Goal: Information Seeking & Learning: Find specific fact

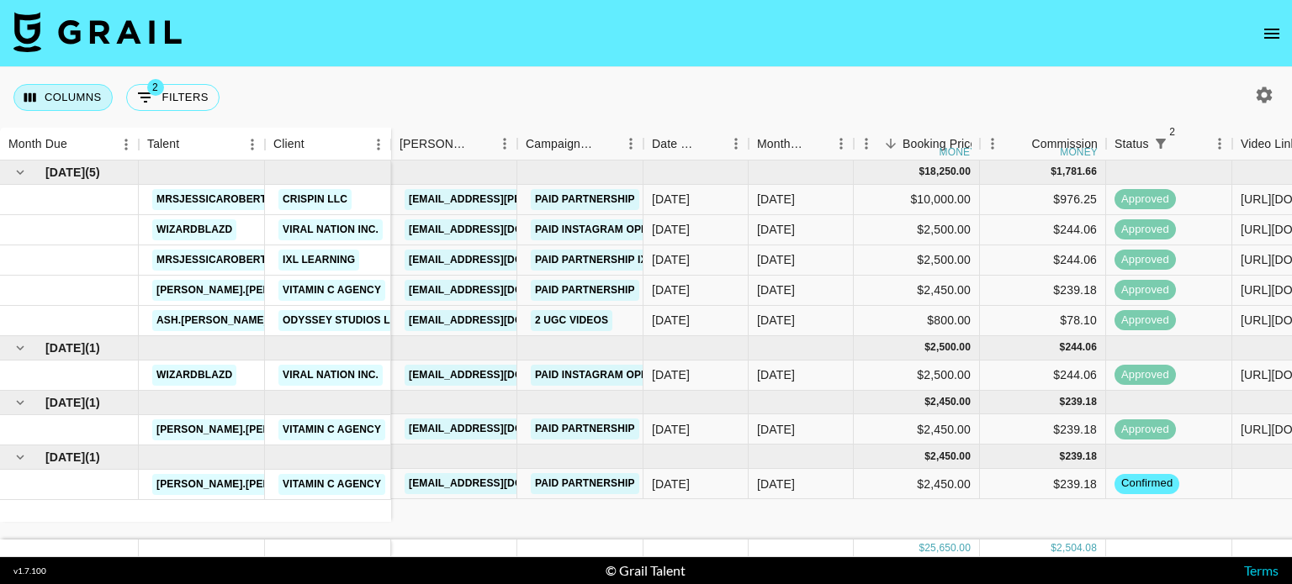
click at [61, 105] on button "Columns" at bounding box center [62, 97] width 99 height 27
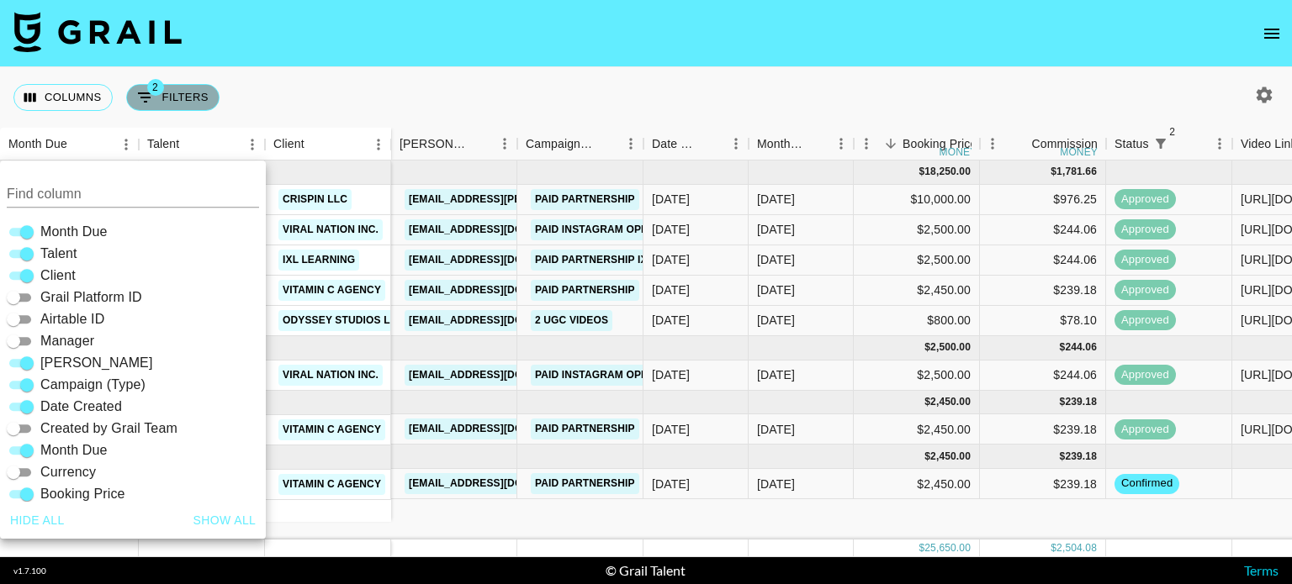
click at [154, 97] on icon "Show filters" at bounding box center [145, 97] width 20 height 20
select select "status"
select select "not"
select select "declined"
select select "status"
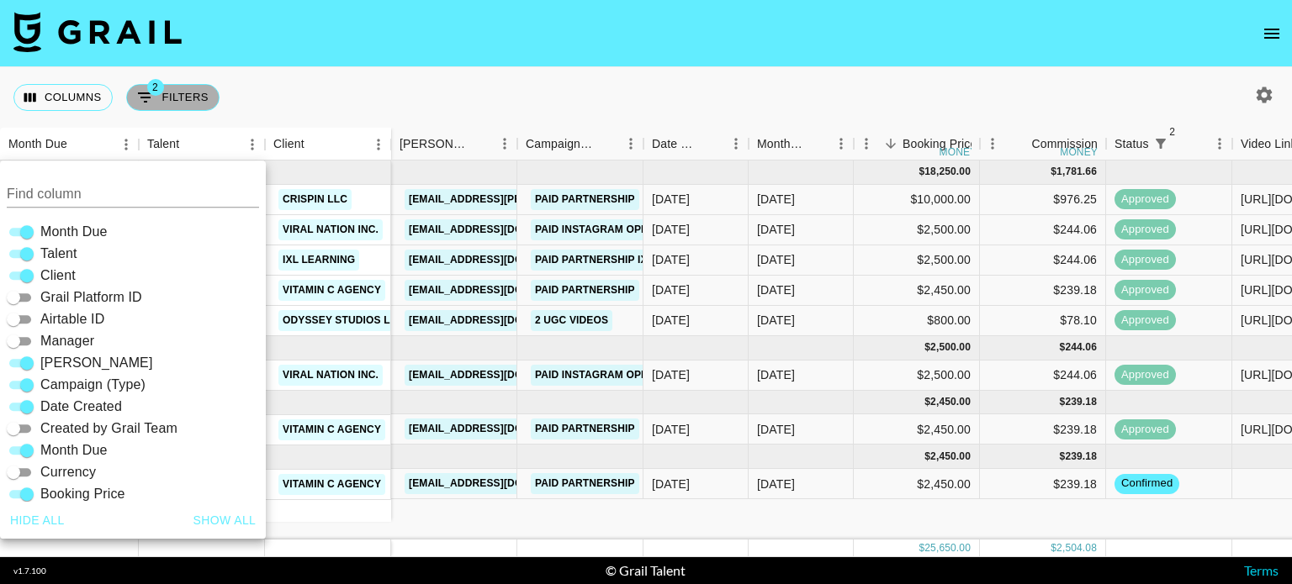
select select "not"
select select "cancelled"
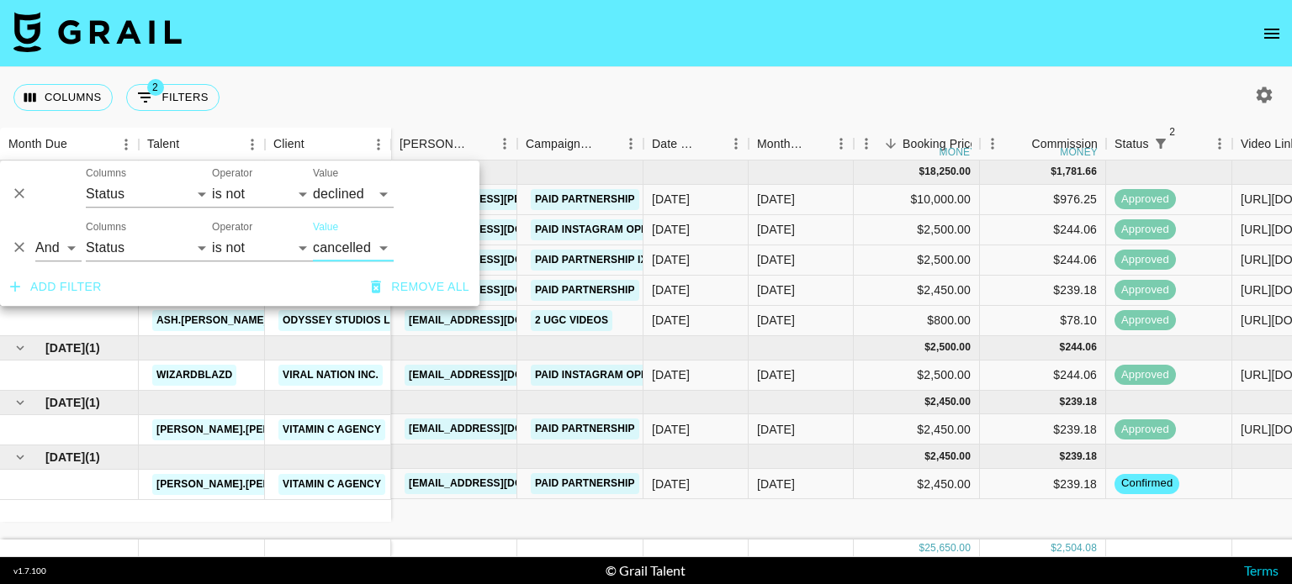
click at [66, 283] on button "Add filter" at bounding box center [55, 287] width 105 height 31
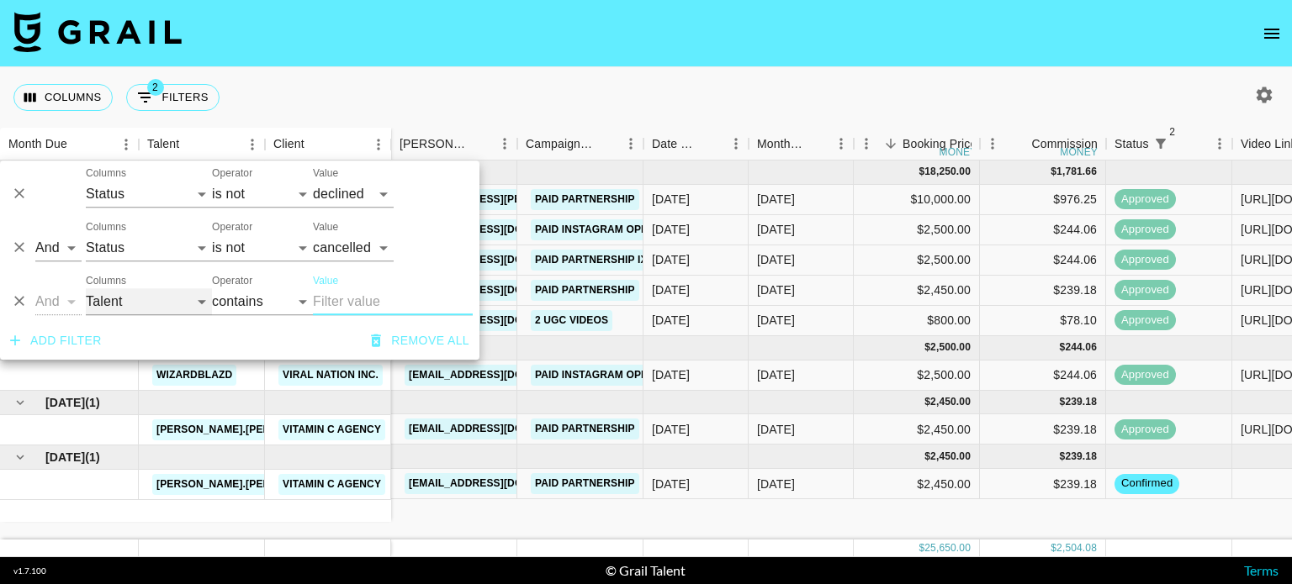
click at [145, 291] on select "Talent Client Grail Platform ID Airtable ID Manager [PERSON_NAME] Campaign (Typ…" at bounding box center [149, 301] width 126 height 27
click at [374, 81] on div "Columns 2 Filters + Booking" at bounding box center [646, 97] width 1292 height 61
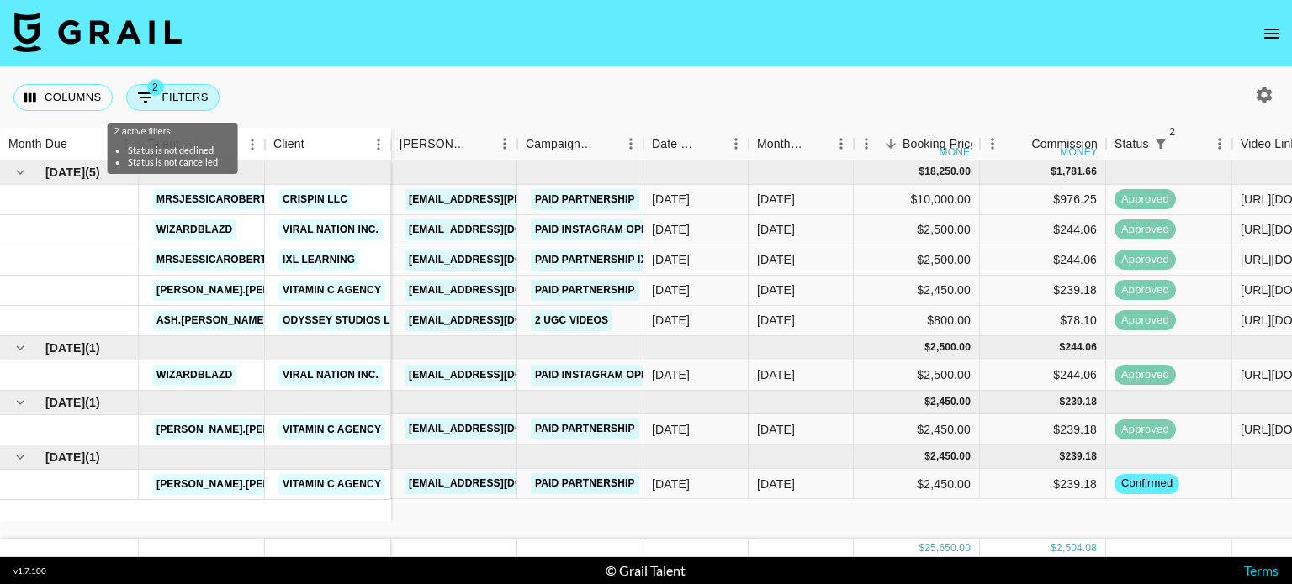
click at [139, 103] on icon "Show filters" at bounding box center [145, 97] width 20 height 20
select select "status"
select select "not"
select select "declined"
select select "status"
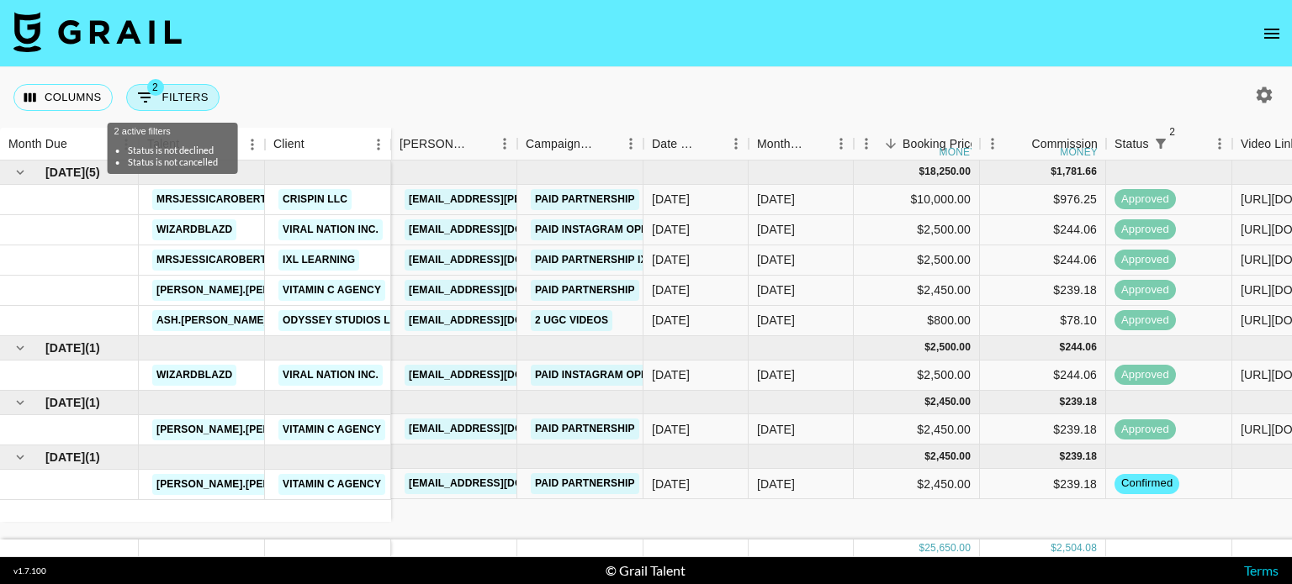
select select "not"
select select "cancelled"
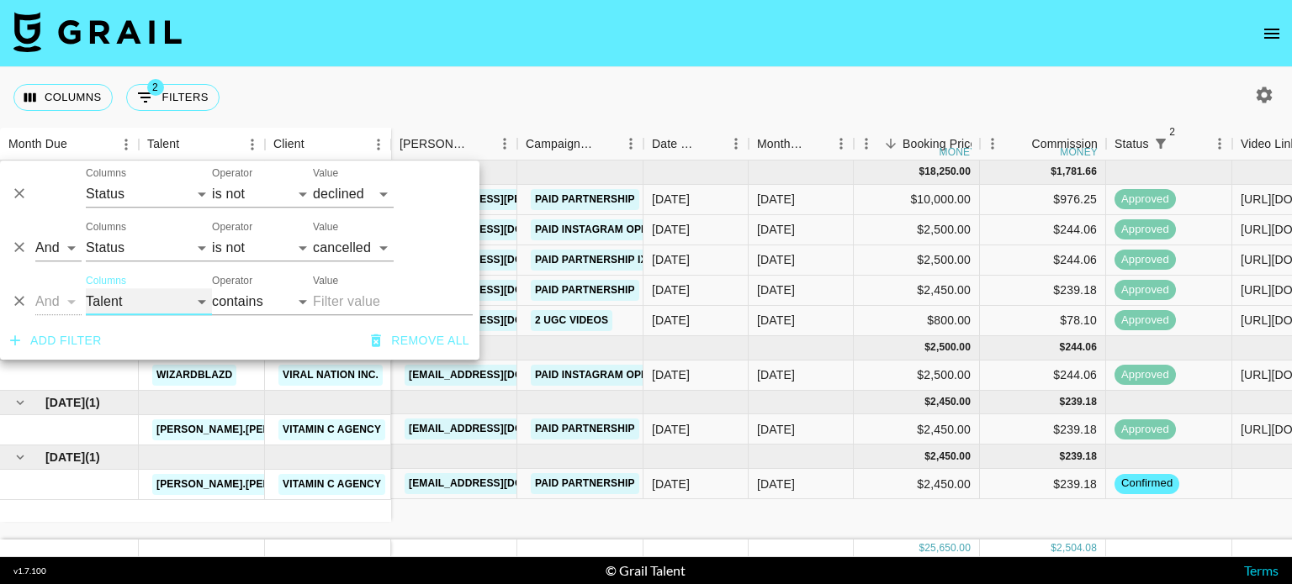
click at [145, 304] on select "Talent Client Grail Platform ID Airtable ID Manager [PERSON_NAME] Campaign (Typ…" at bounding box center [149, 301] width 126 height 27
select select "airtableId"
click at [86, 288] on select "Talent Client Grail Platform ID Airtable ID Manager [PERSON_NAME] Campaign (Typ…" at bounding box center [149, 301] width 126 height 27
click at [354, 306] on input "Value" at bounding box center [393, 301] width 160 height 27
paste input "INV-2422"
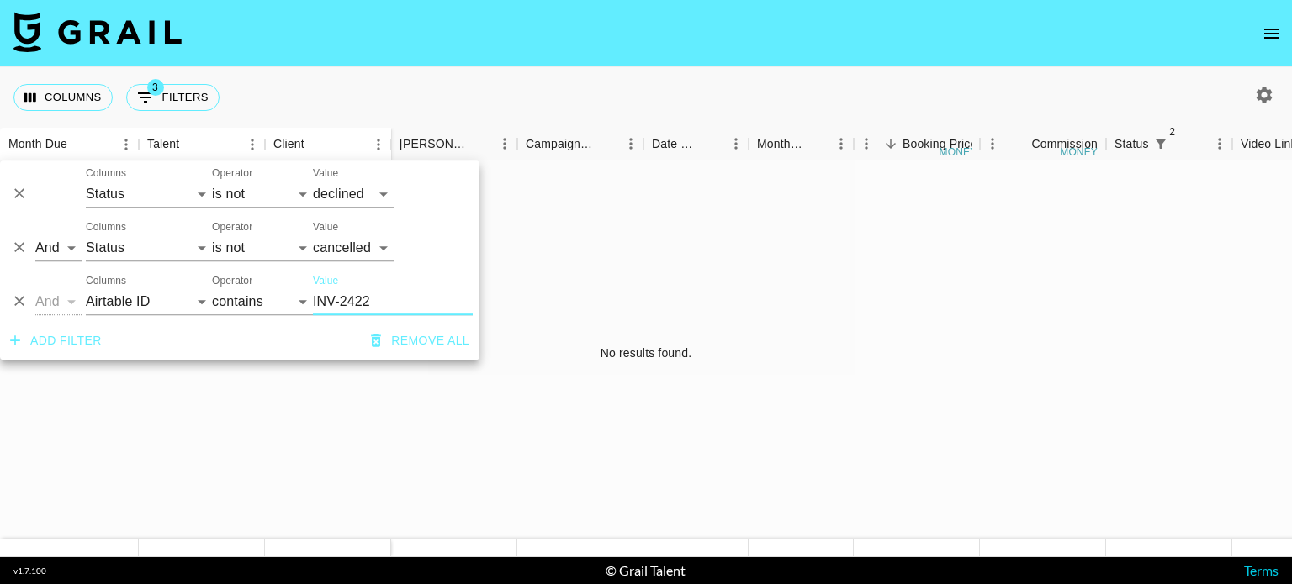
type input "INV-2422"
click at [1276, 105] on div at bounding box center [1264, 95] width 29 height 29
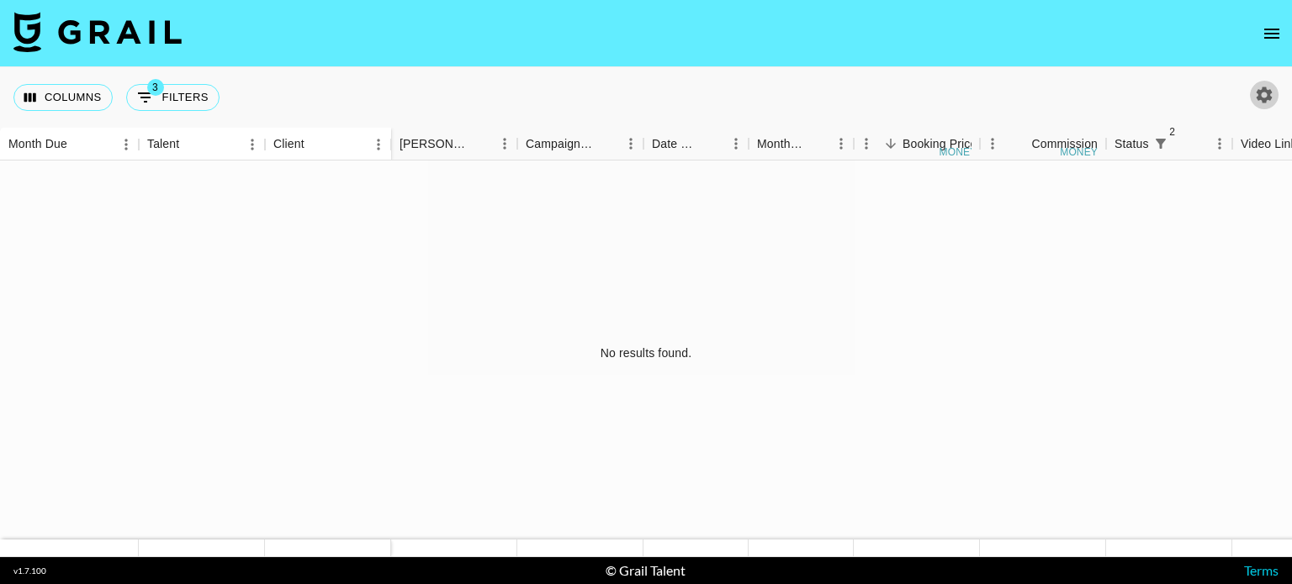
click at [1255, 97] on icon "button" at bounding box center [1264, 95] width 20 height 20
select select "[DATE]"
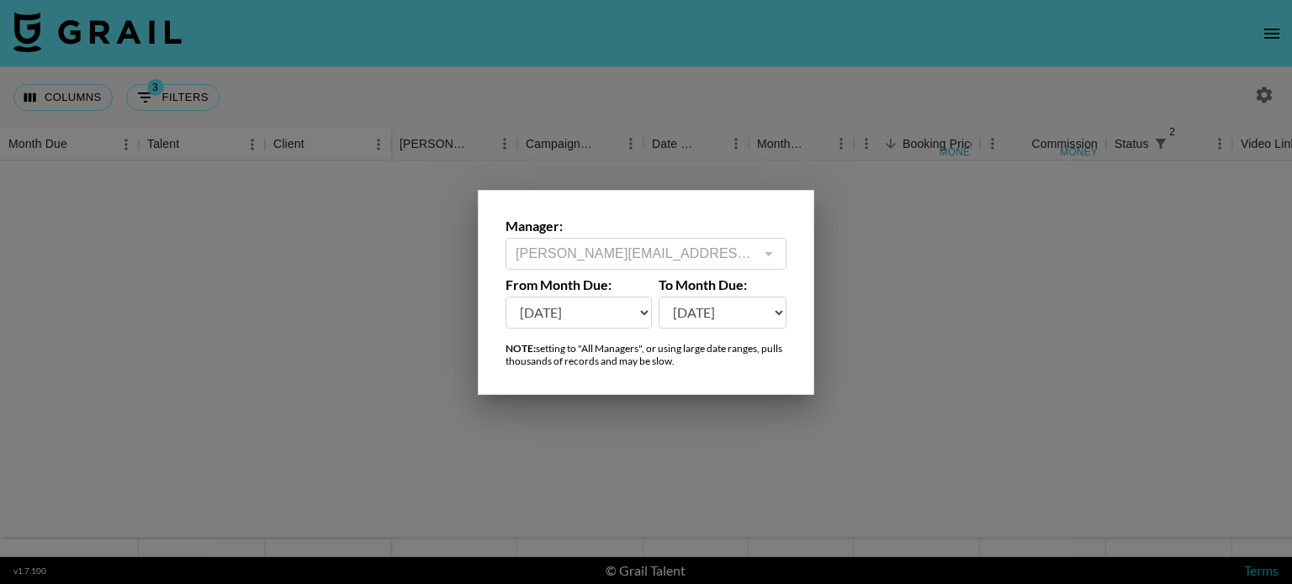
click at [614, 327] on select "[DATE] Aug '[DATE] Jun '[DATE] Apr '[DATE] Feb '[DATE] Dec '[DATE] Oct '[DATE] …" at bounding box center [578, 313] width 146 height 32
click at [652, 161] on div at bounding box center [646, 292] width 1292 height 584
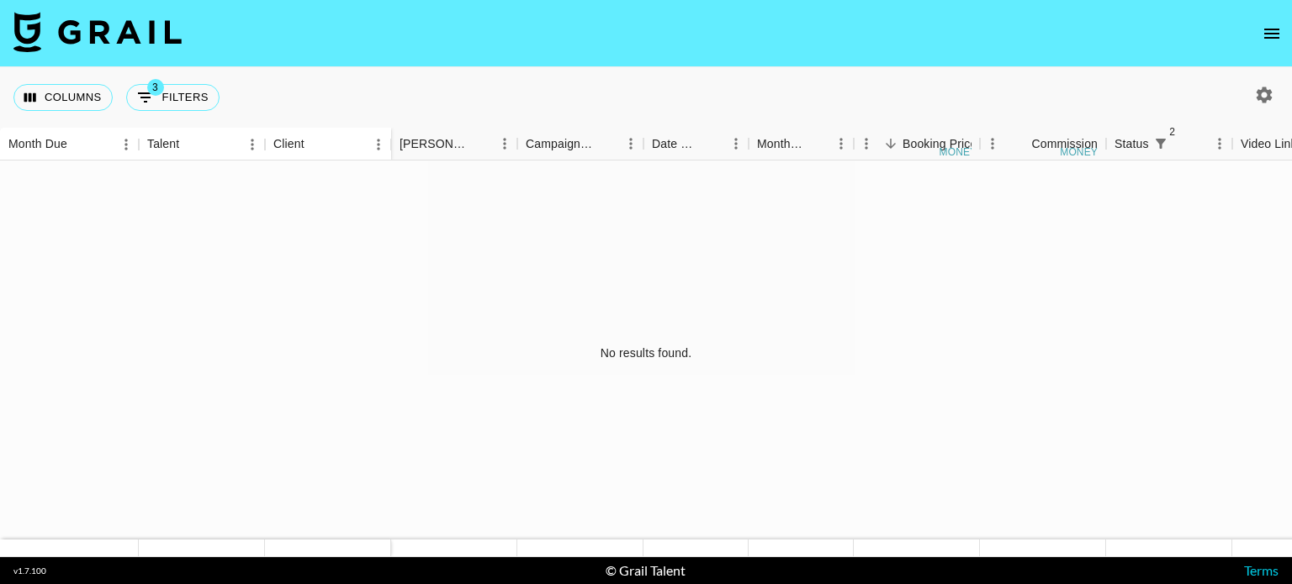
click at [1266, 102] on icon "button" at bounding box center [1264, 95] width 20 height 20
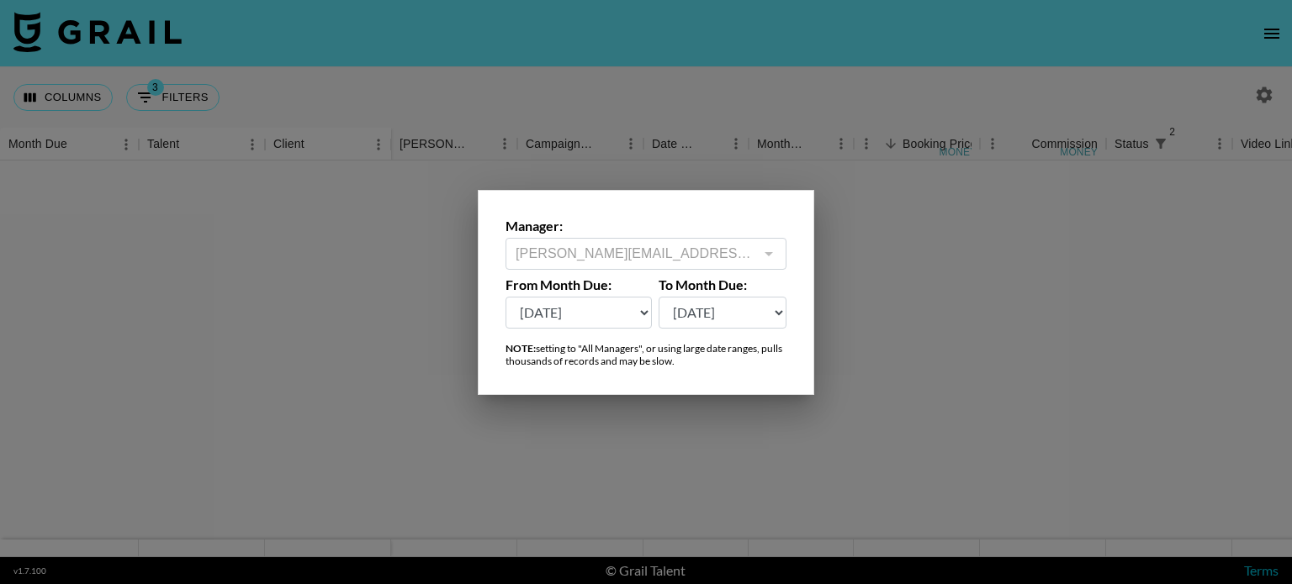
click at [631, 302] on select "[DATE] Aug '[DATE] Jun '[DATE] Apr '[DATE] Feb '[DATE] Dec '[DATE] Oct '[DATE] …" at bounding box center [578, 313] width 146 height 32
select select "[DATE]"
click at [505, 297] on select "[DATE] Aug '[DATE] Jun '[DATE] Apr '[DATE] Feb '[DATE] Dec '[DATE] Oct '[DATE] …" at bounding box center [578, 313] width 146 height 32
click at [729, 295] on div "To Month Due: [DATE] Aug '[DATE] Jun '[DATE] Apr '[DATE] Feb '[DATE] Dec '[DATE…" at bounding box center [722, 303] width 129 height 52
click at [739, 306] on select "[DATE] Aug '[DATE] Jun '[DATE] Apr '[DATE] Feb '[DATE] Dec '[DATE] Oct '[DATE] …" at bounding box center [722, 313] width 129 height 32
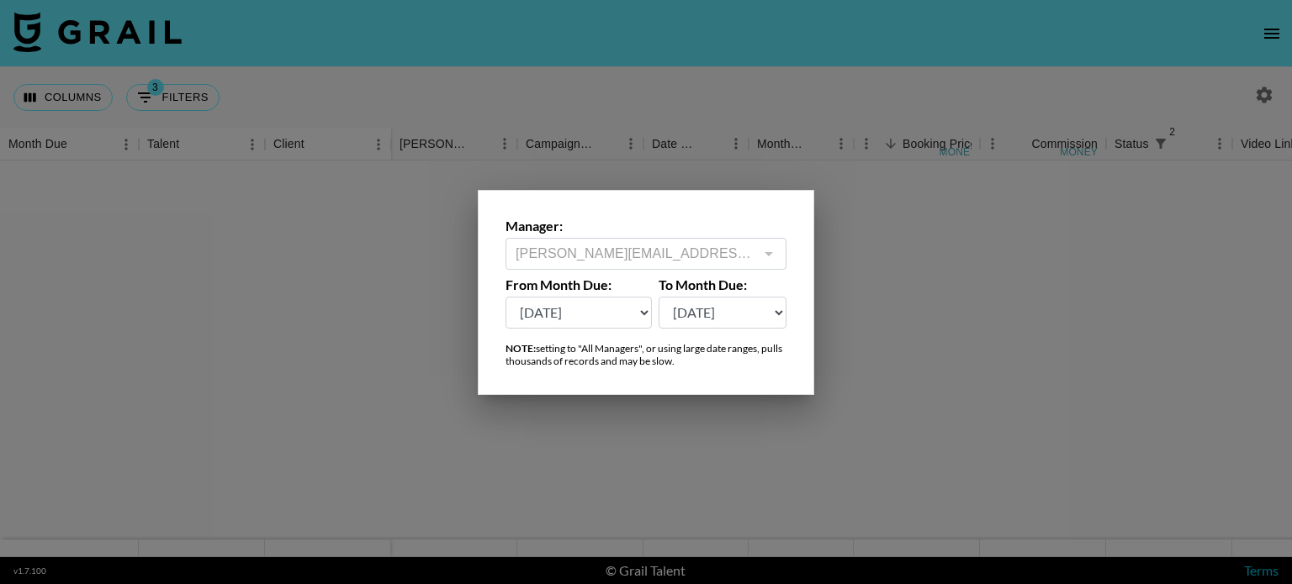
click at [866, 190] on div at bounding box center [646, 292] width 1292 height 584
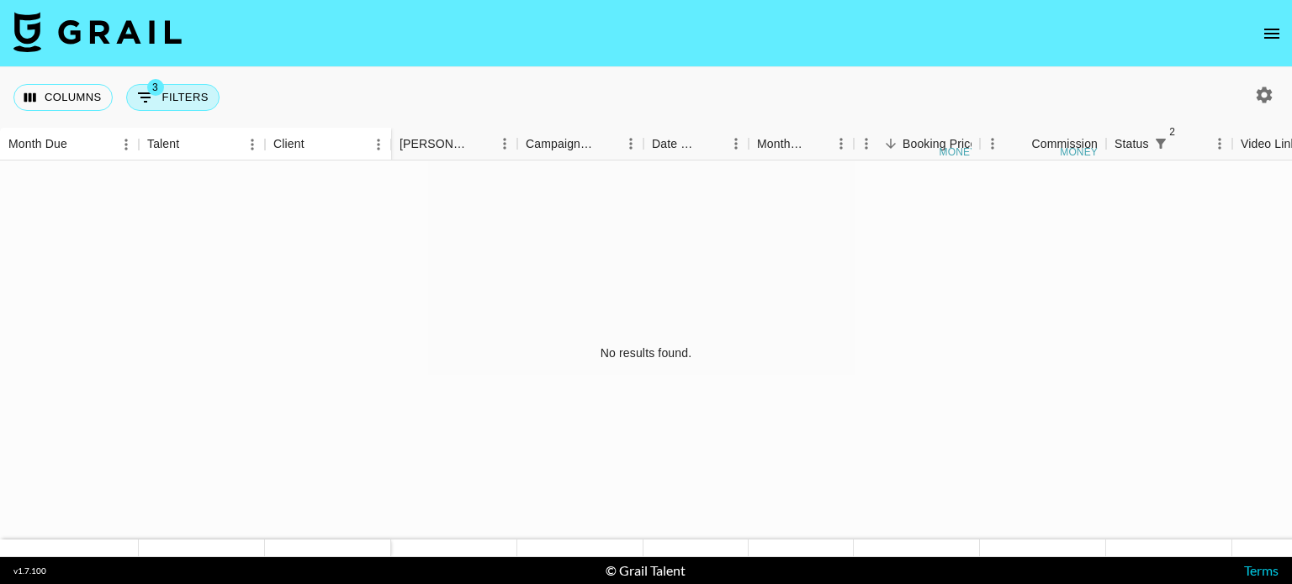
click at [166, 98] on button "3 Filters" at bounding box center [172, 97] width 93 height 27
select select "status"
select select "not"
select select "declined"
select select "status"
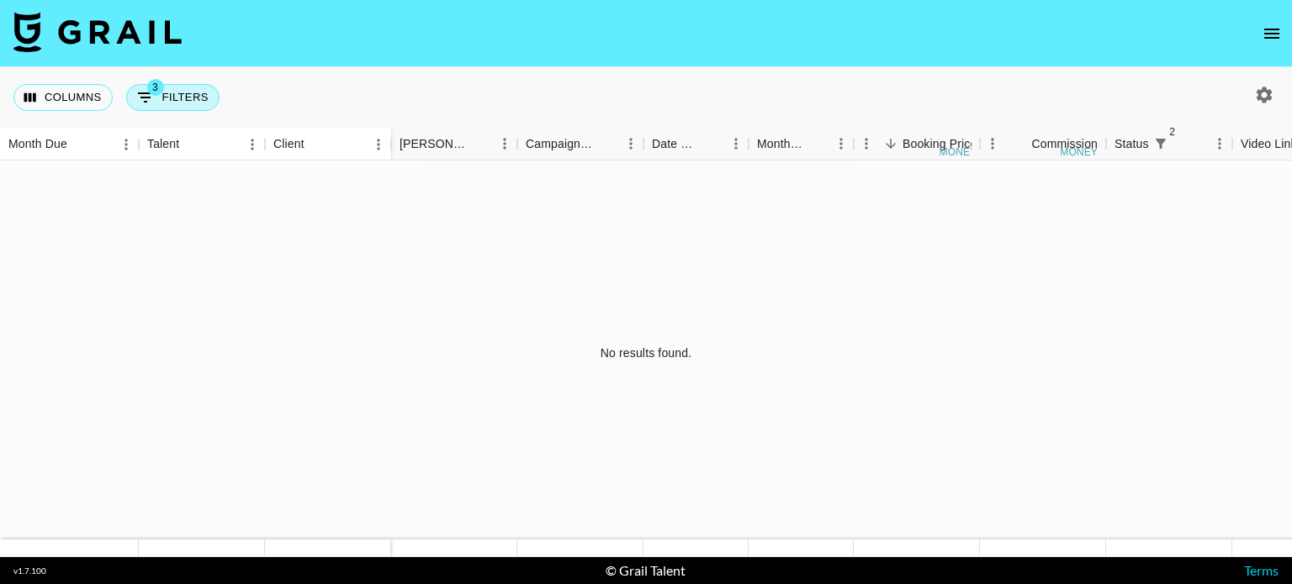
select select "not"
select select "cancelled"
select select "airtableId"
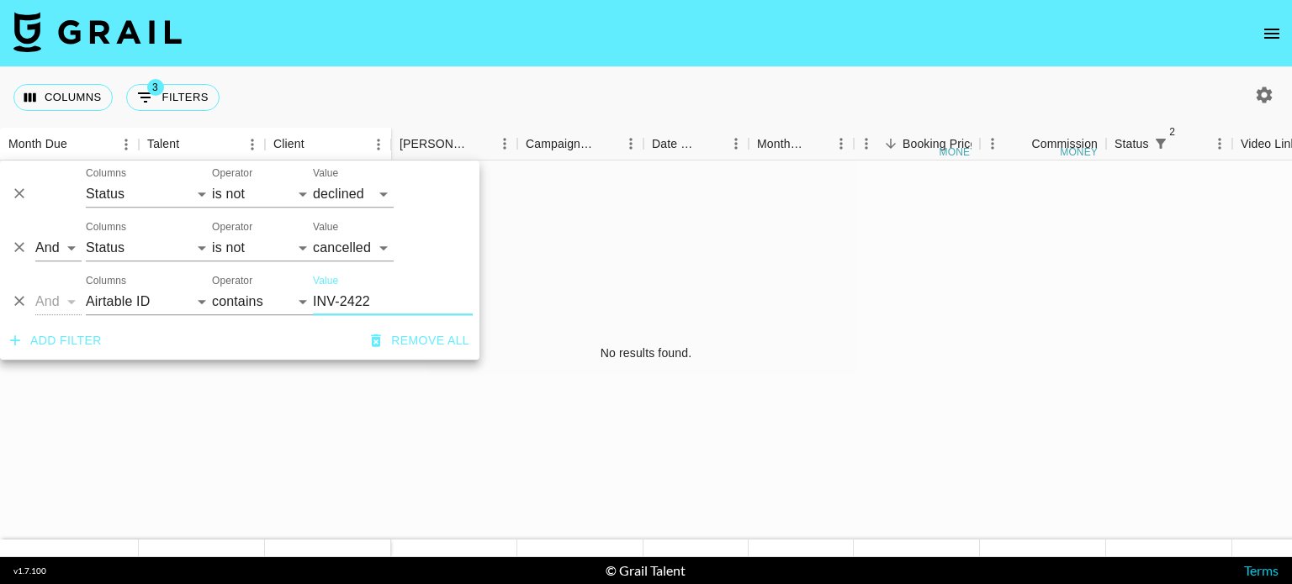
drag, startPoint x: 374, startPoint y: 290, endPoint x: 216, endPoint y: 299, distance: 158.4
click at [216, 299] on div "And Or Columns Talent Client Grail Platform ID Airtable ID Manager [PERSON_NAME…" at bounding box center [239, 295] width 479 height 54
drag, startPoint x: 416, startPoint y: 305, endPoint x: 288, endPoint y: 294, distance: 128.3
click at [288, 294] on div "And Or Columns Talent Client Grail Platform ID Airtable ID Manager [PERSON_NAME…" at bounding box center [239, 295] width 479 height 54
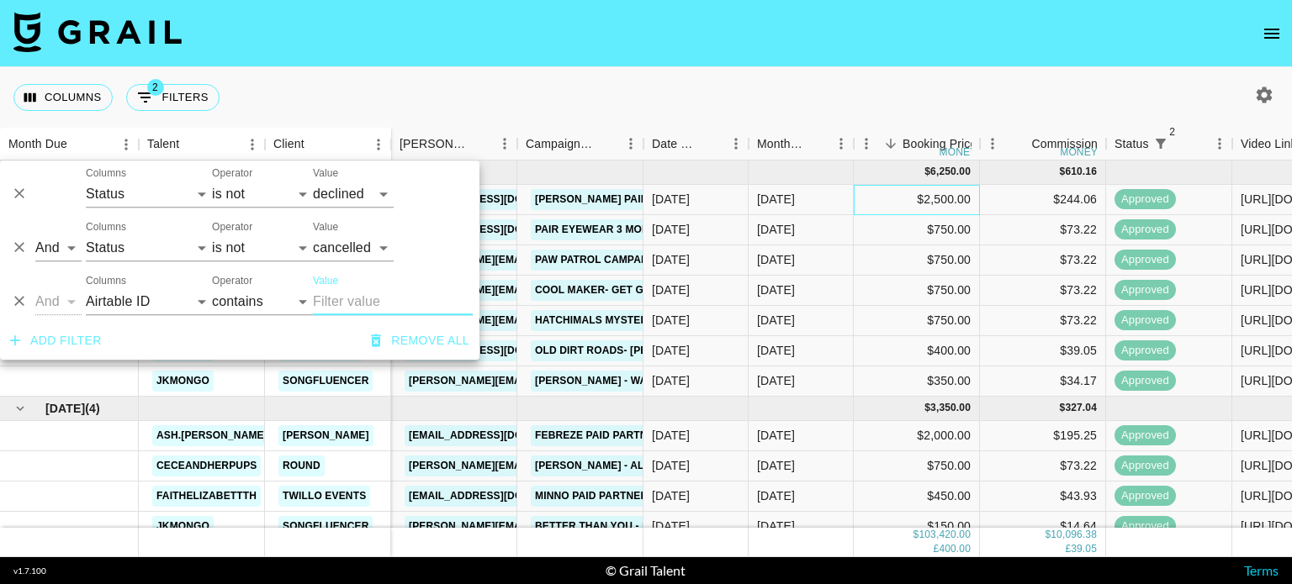
click at [885, 205] on div "$2,500.00" at bounding box center [916, 200] width 126 height 30
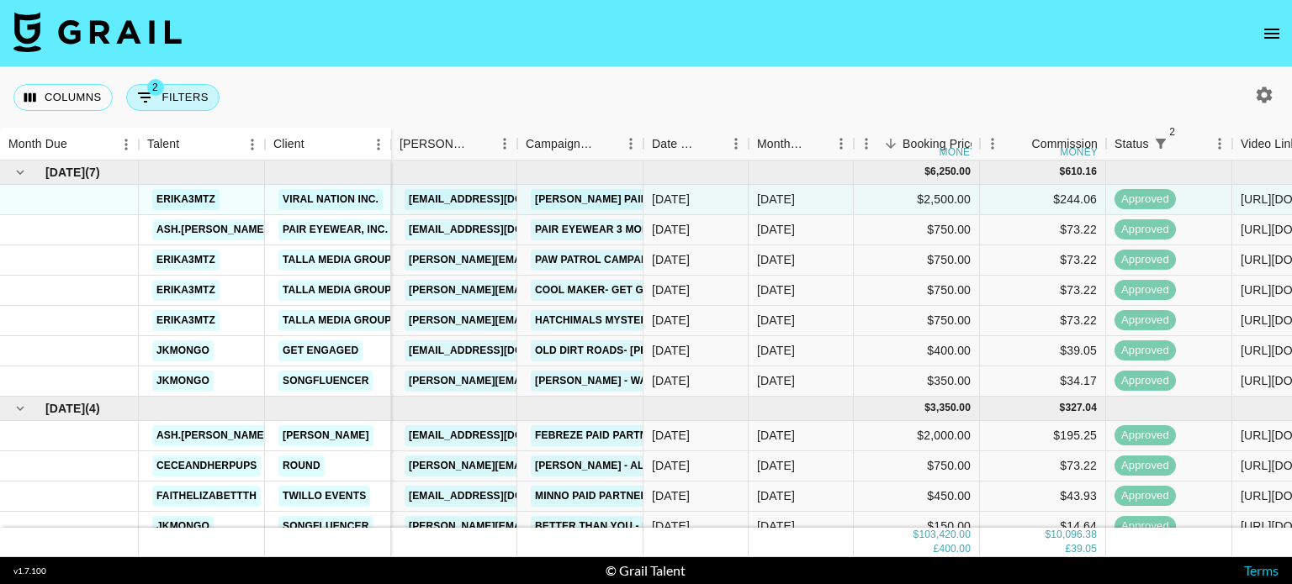
click at [179, 95] on button "2 Filters" at bounding box center [172, 97] width 93 height 27
select select "status"
select select "not"
select select "declined"
select select "status"
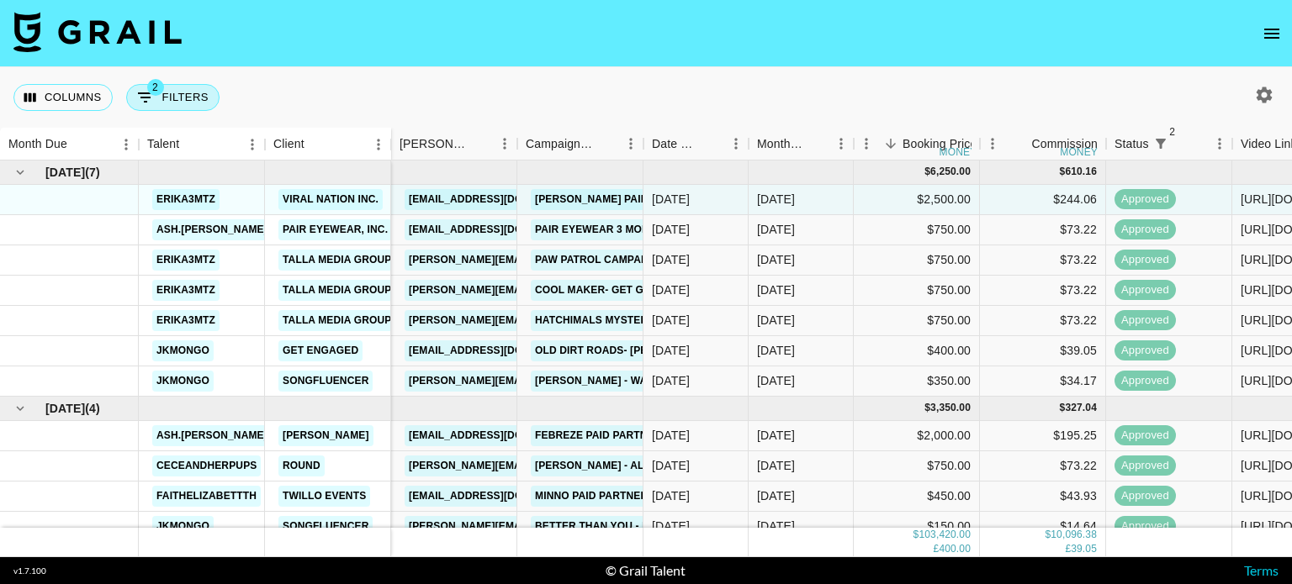
select select "not"
select select "cancelled"
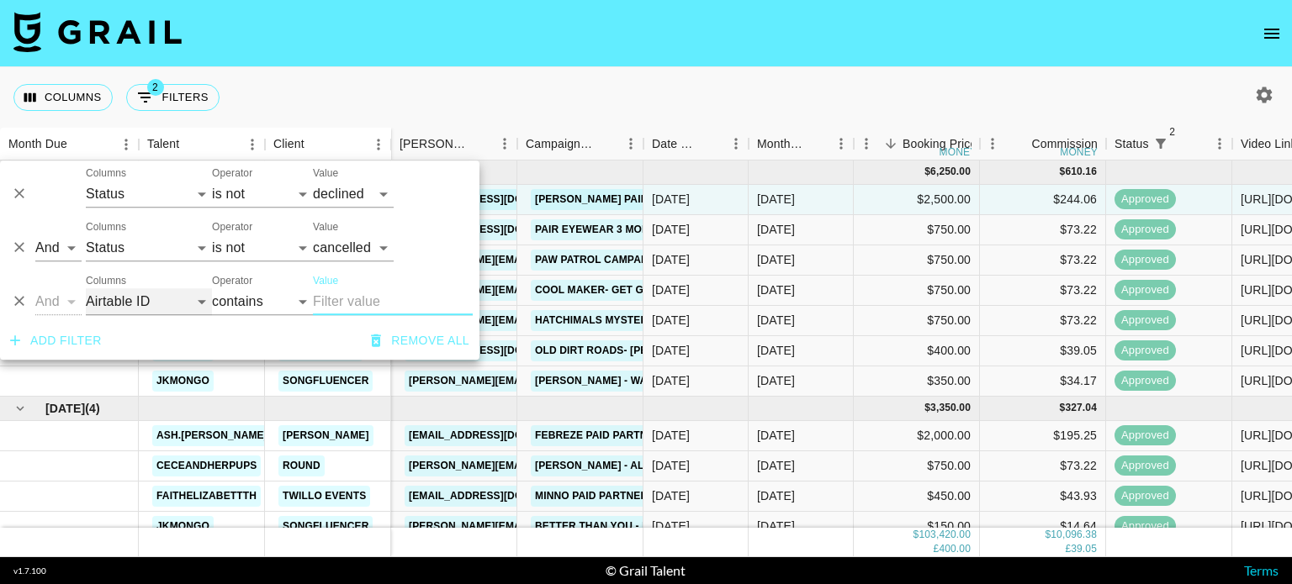
click at [159, 305] on select "Talent Client Grail Platform ID Airtable ID Manager [PERSON_NAME] Campaign (Typ…" at bounding box center [149, 301] width 126 height 27
select select "id"
click at [86, 288] on select "Talent Client Grail Platform ID Airtable ID Manager [PERSON_NAME] Campaign (Typ…" at bounding box center [149, 301] width 126 height 27
click at [361, 293] on input "Value" at bounding box center [393, 301] width 160 height 27
paste input "INV-2422"
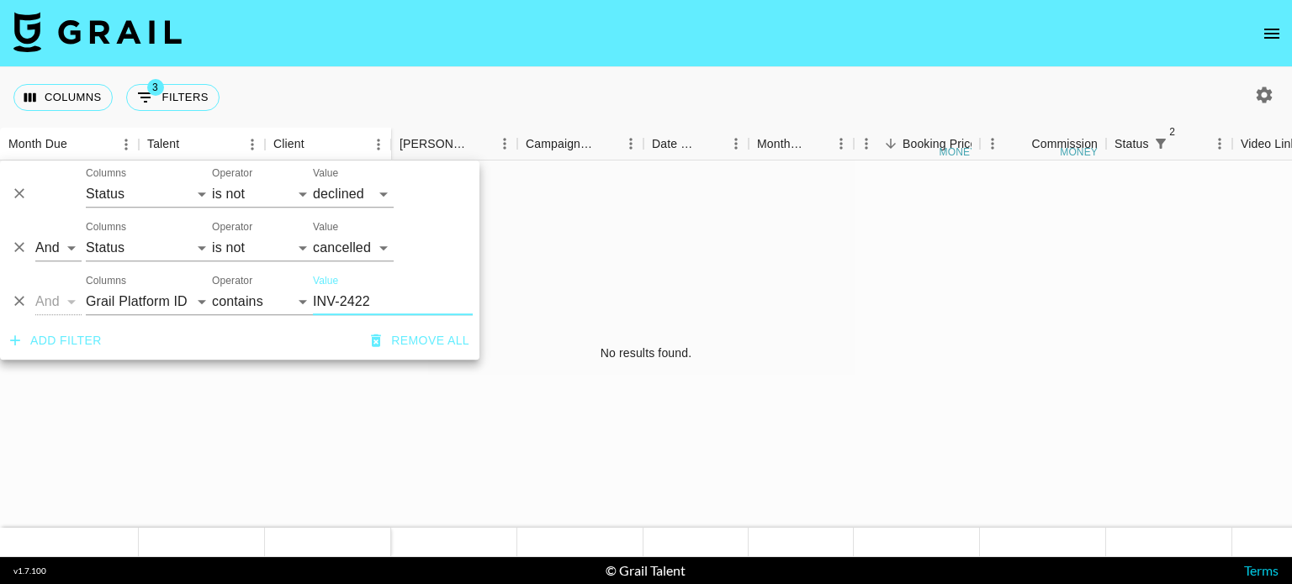
drag, startPoint x: 410, startPoint y: 307, endPoint x: 173, endPoint y: 302, distance: 236.3
click at [173, 302] on div "And Or Columns Talent Client Grail Platform ID Airtable ID Manager [PERSON_NAME…" at bounding box center [239, 295] width 479 height 54
paste input "INV-24221"
type input "INV-24221"
click at [505, 293] on div "No results found." at bounding box center [646, 353] width 1292 height 384
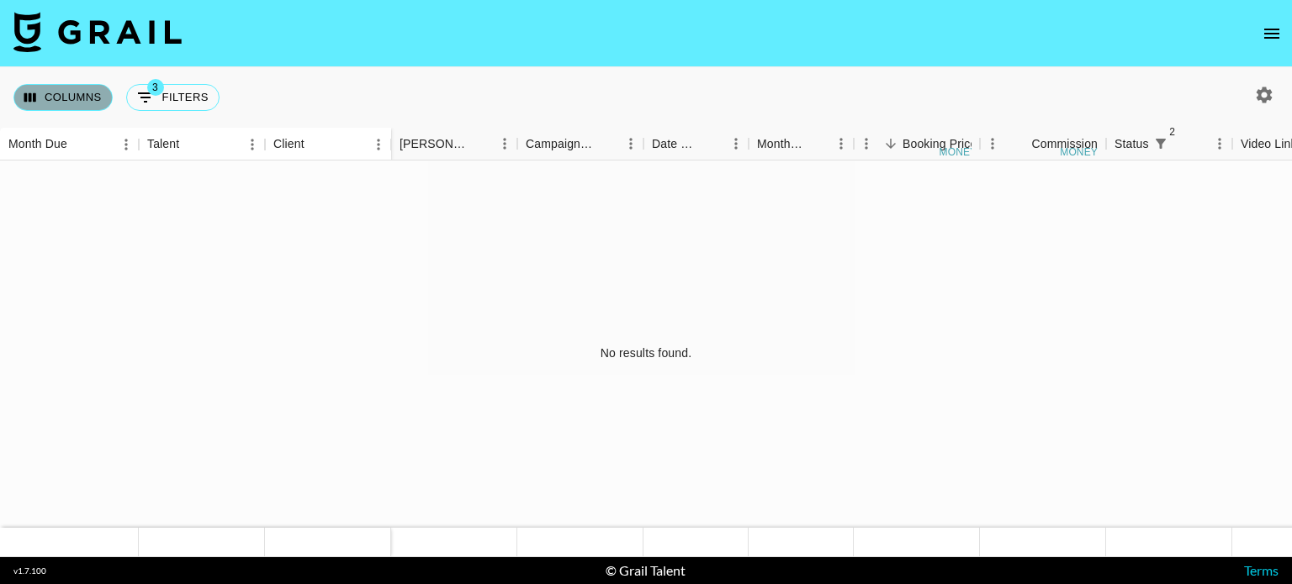
click at [67, 103] on button "Columns" at bounding box center [62, 97] width 99 height 27
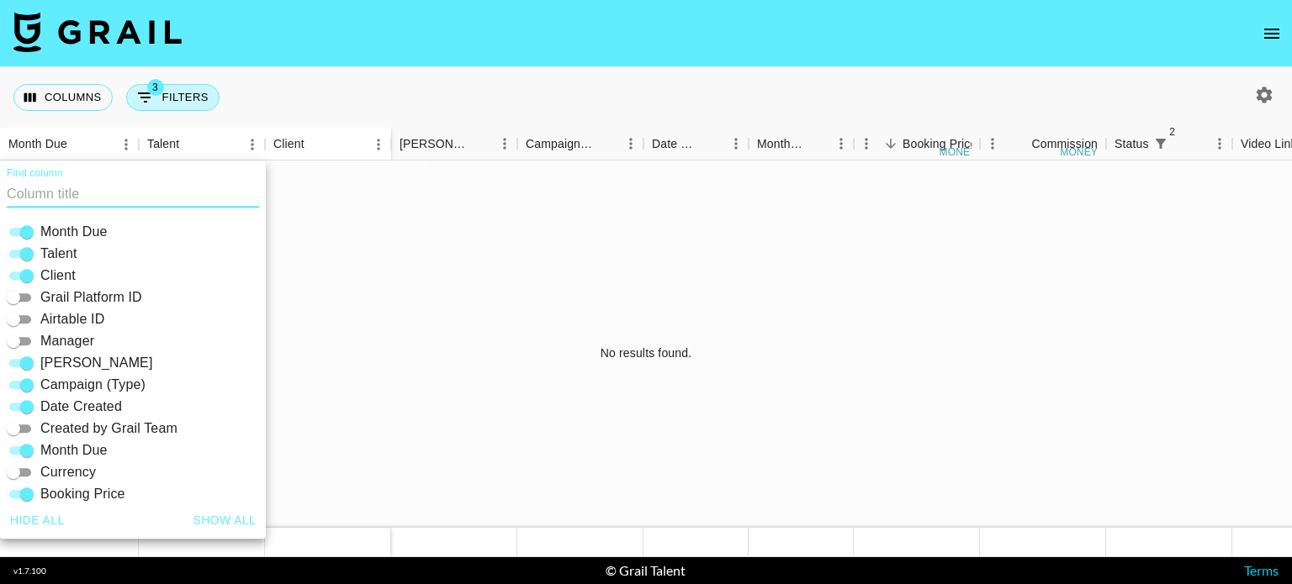
click at [159, 97] on button "3 Filters" at bounding box center [172, 97] width 93 height 27
select select "status"
select select "not"
select select "declined"
select select "status"
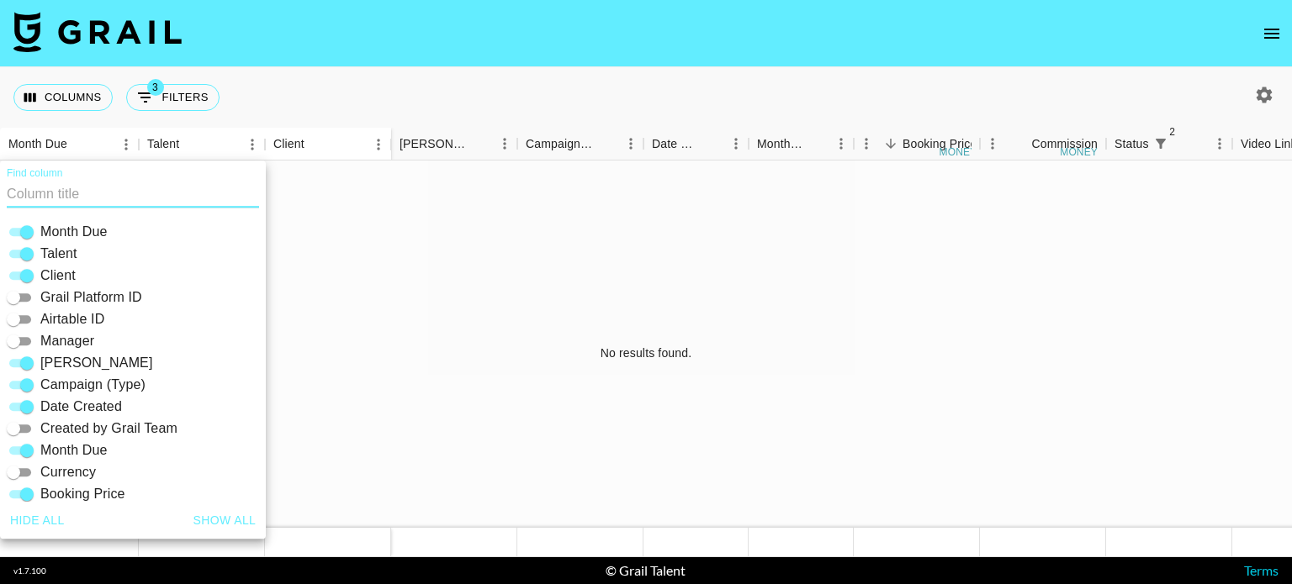
select select "not"
select select "cancelled"
select select "id"
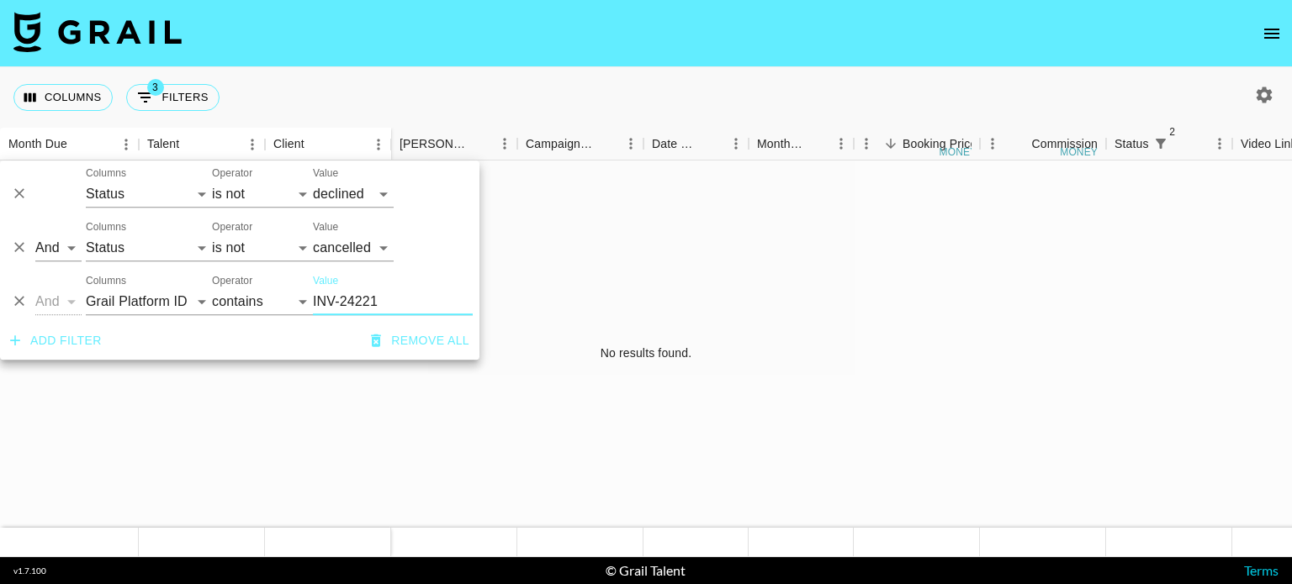
drag, startPoint x: 383, startPoint y: 305, endPoint x: 280, endPoint y: 308, distance: 102.6
click at [320, 306] on input "INV-24221" at bounding box center [393, 301] width 160 height 27
type input "I"
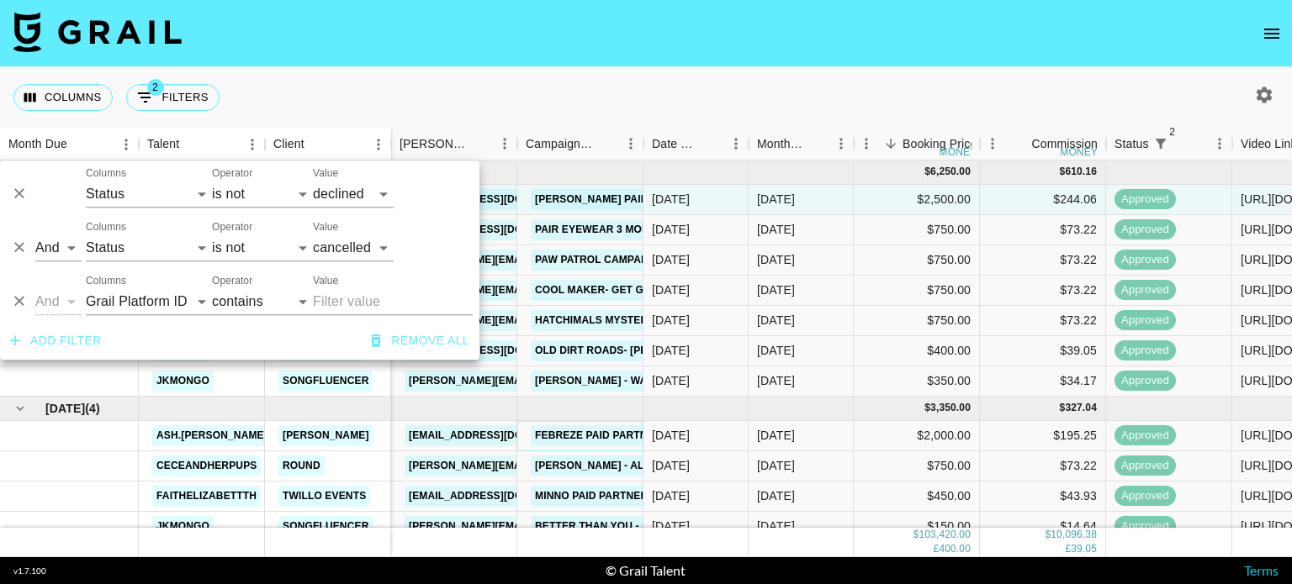
click at [617, 441] on link "Febreze Paid Partnership" at bounding box center [610, 435] width 159 height 21
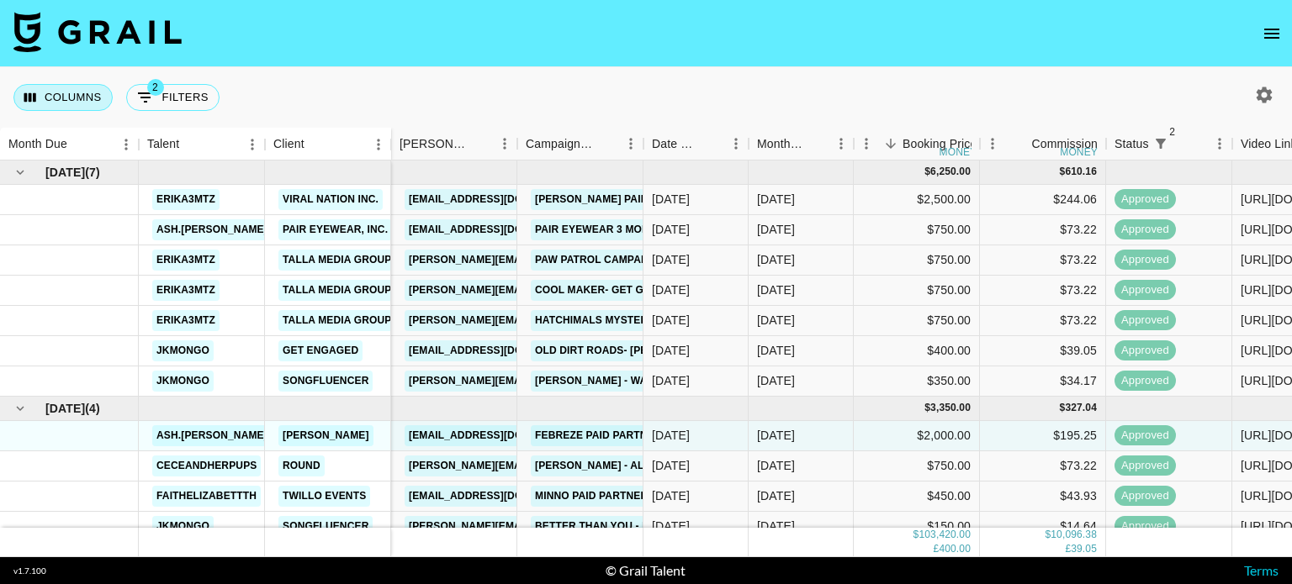
click at [85, 101] on button "Columns" at bounding box center [62, 97] width 99 height 27
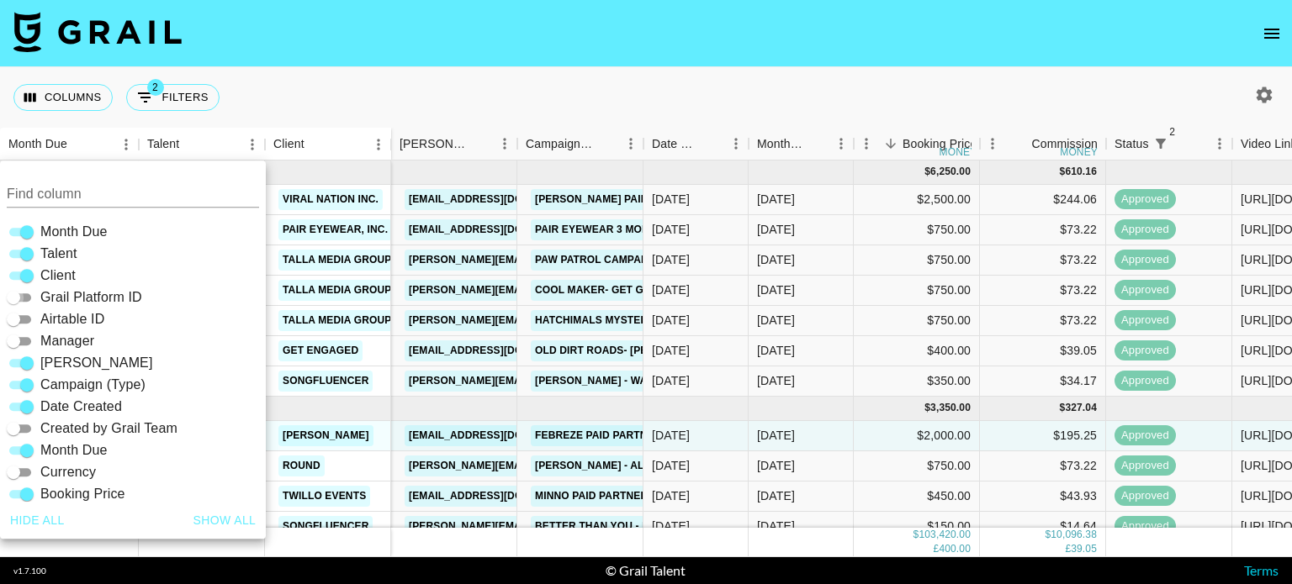
click at [27, 299] on input "Grail Platform ID" at bounding box center [13, 298] width 61 height 20
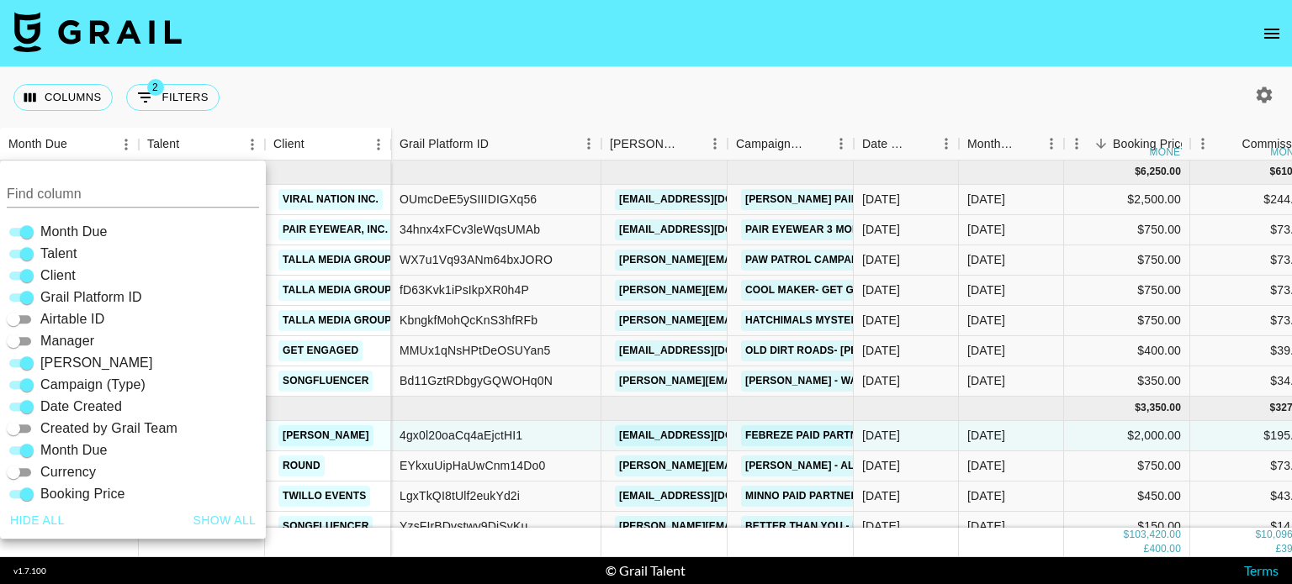
click at [27, 299] on input "Grail Platform ID" at bounding box center [27, 298] width 61 height 20
checkbox input "false"
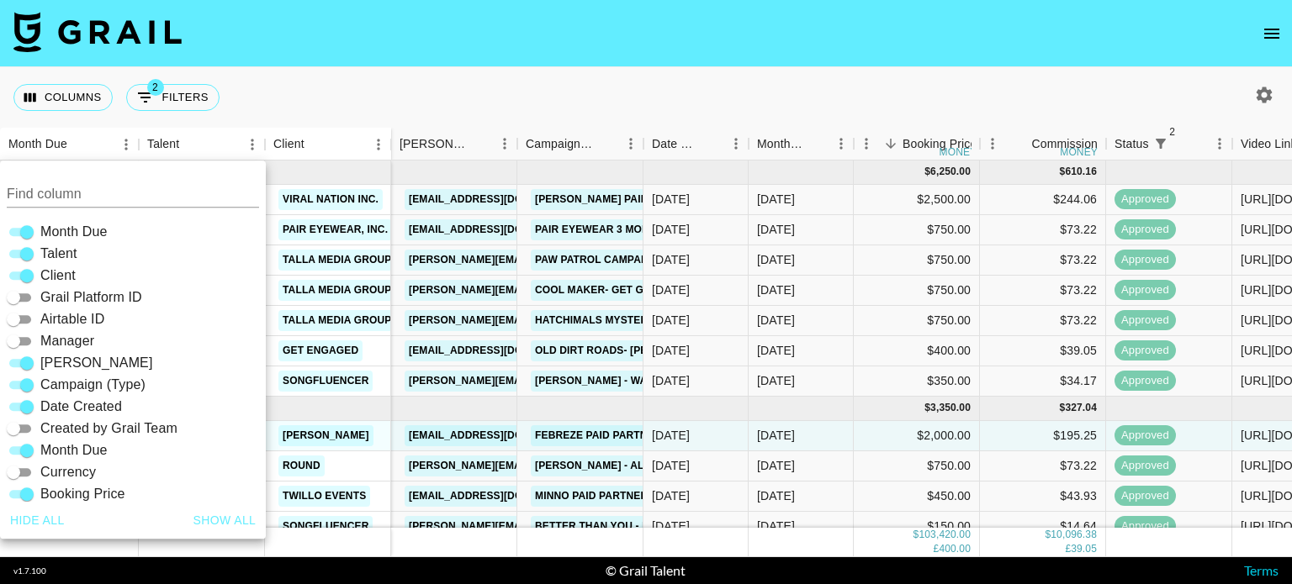
click at [23, 327] on input "Airtable ID" at bounding box center [13, 319] width 61 height 20
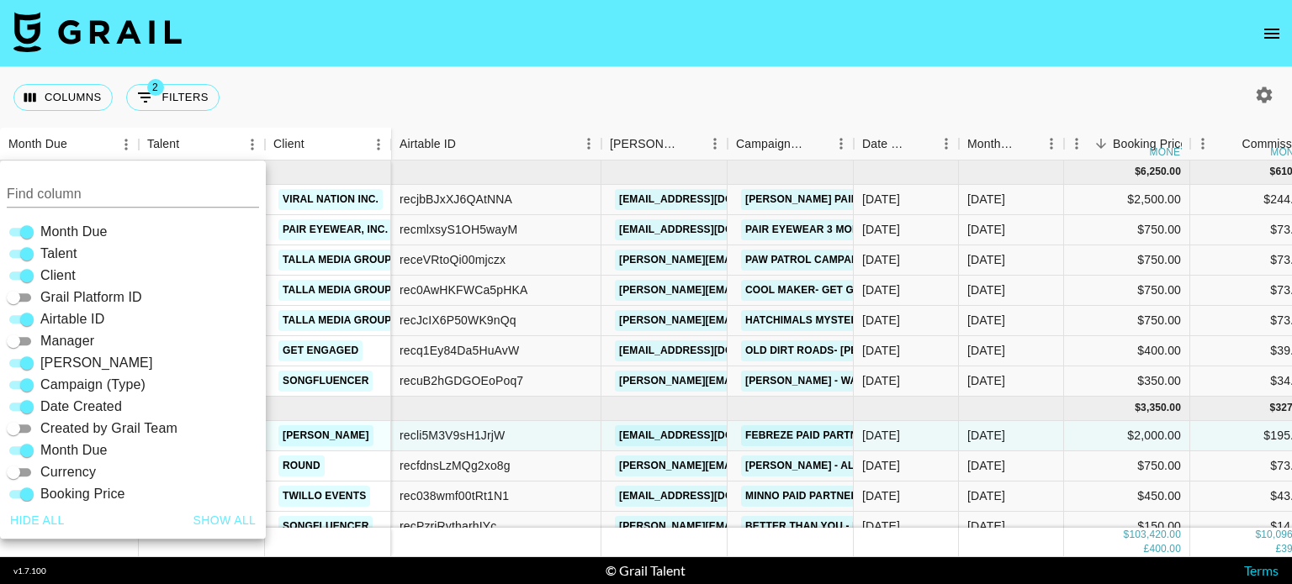
click at [22, 320] on input "Airtable ID" at bounding box center [27, 319] width 61 height 20
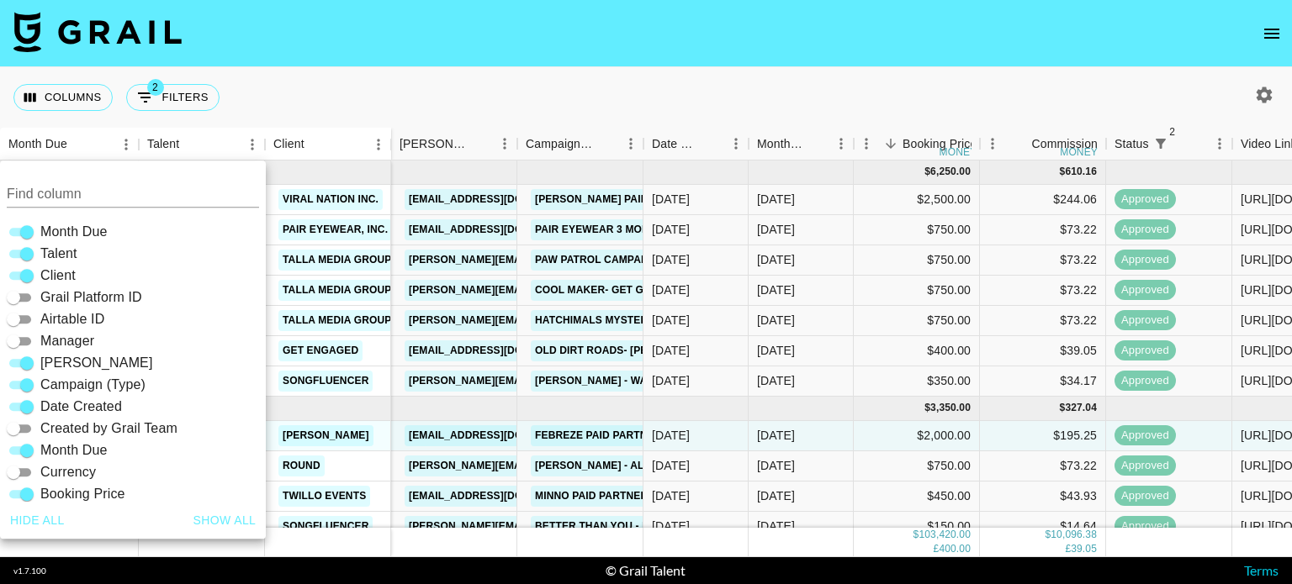
click at [18, 319] on input "Airtable ID" at bounding box center [13, 319] width 61 height 20
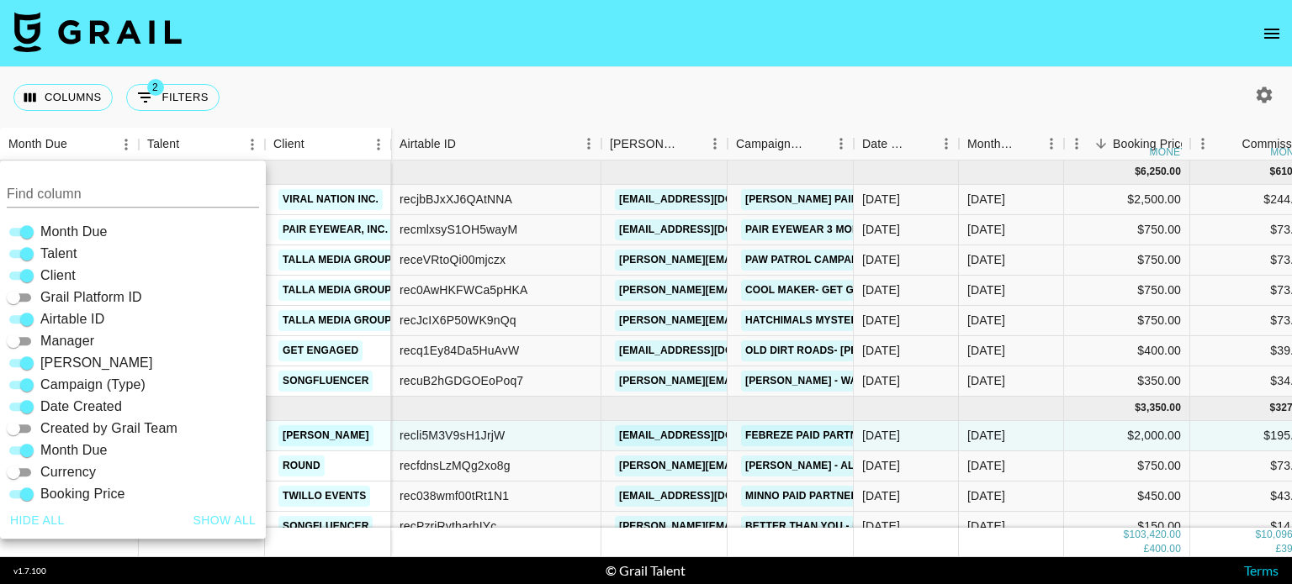
click at [18, 319] on input "Airtable ID" at bounding box center [27, 319] width 61 height 20
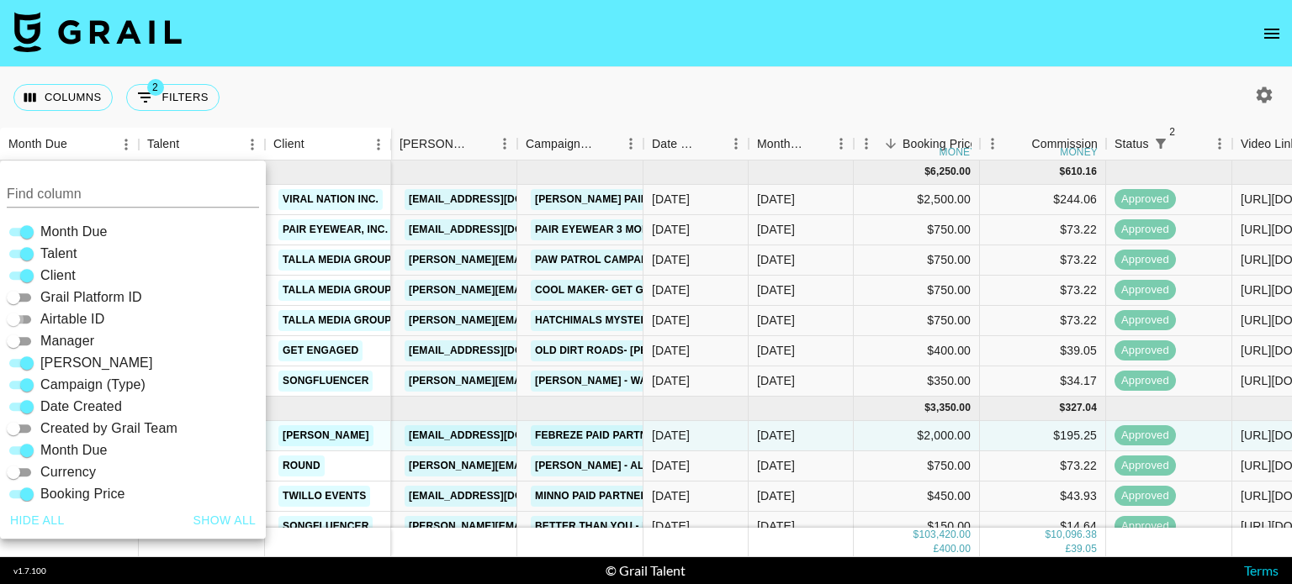
click at [13, 316] on input "Airtable ID" at bounding box center [13, 319] width 61 height 20
checkbox input "true"
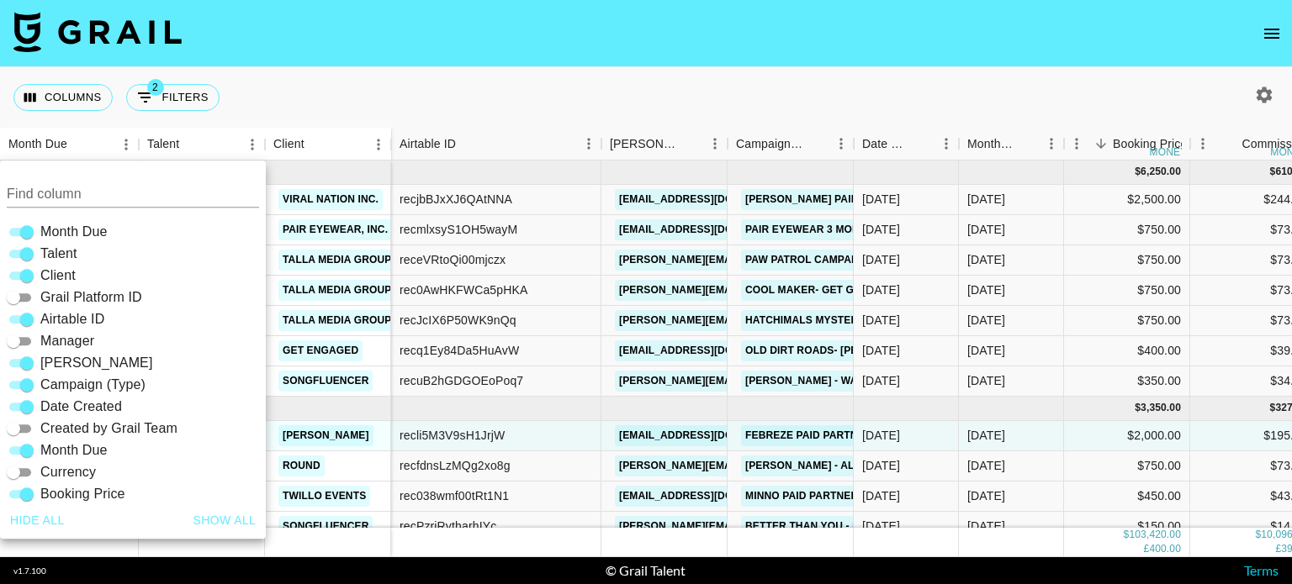
click at [521, 81] on div "Columns 2 Filters + Booking" at bounding box center [646, 97] width 1292 height 61
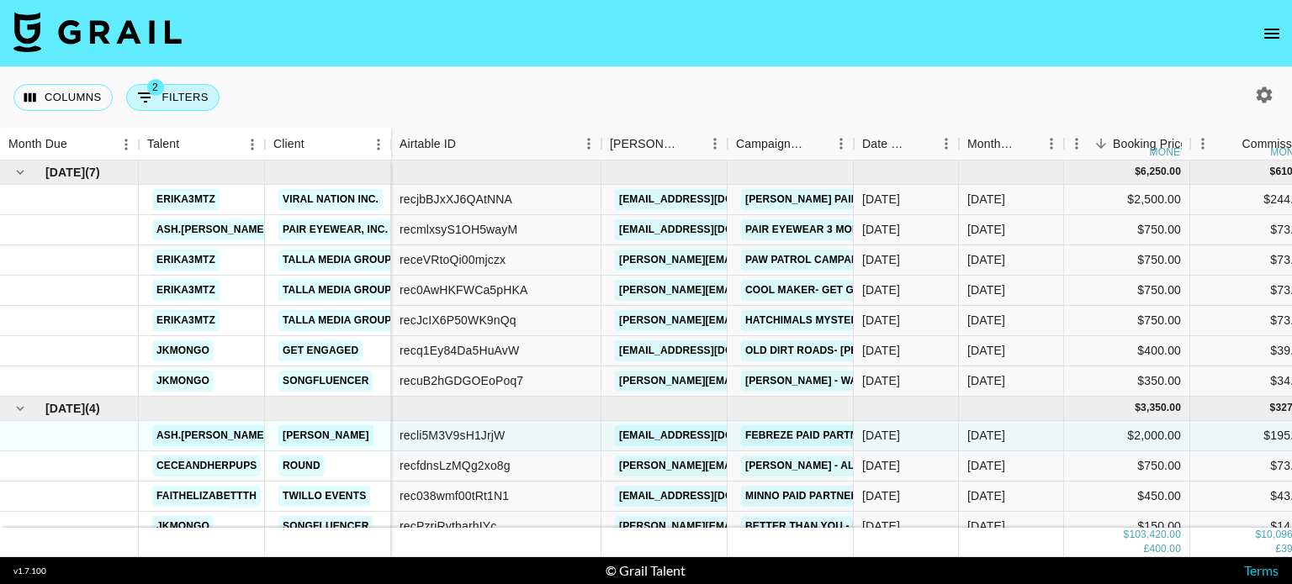
click at [194, 88] on button "2 Filters" at bounding box center [172, 97] width 93 height 27
select select "status"
select select "not"
select select "declined"
select select "status"
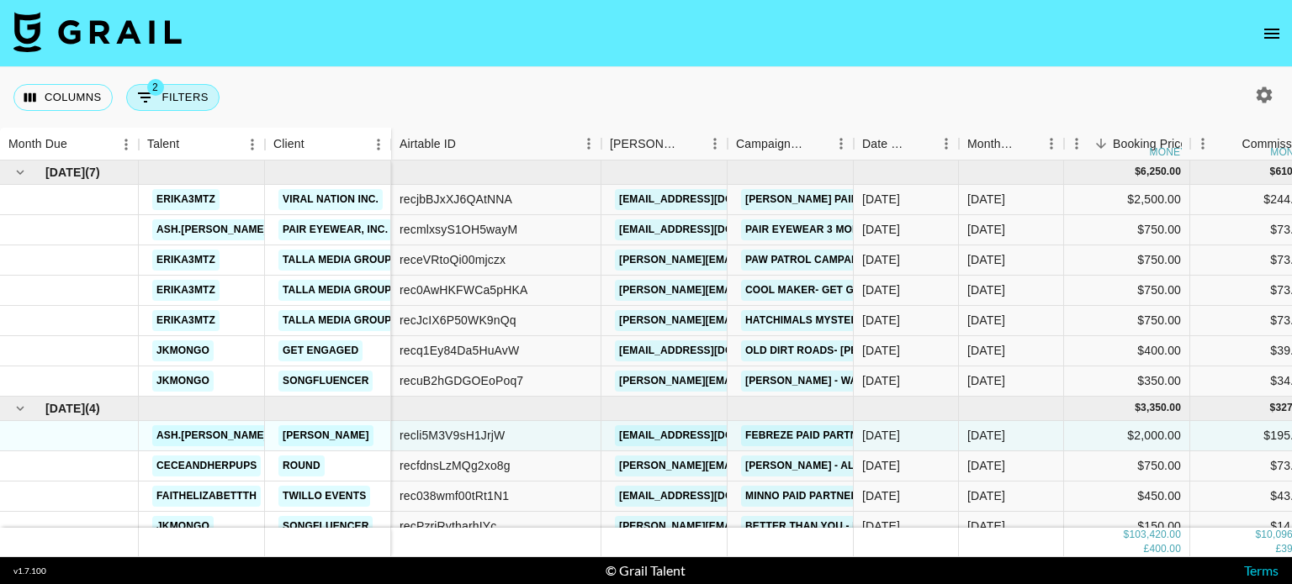
select select "not"
select select "cancelled"
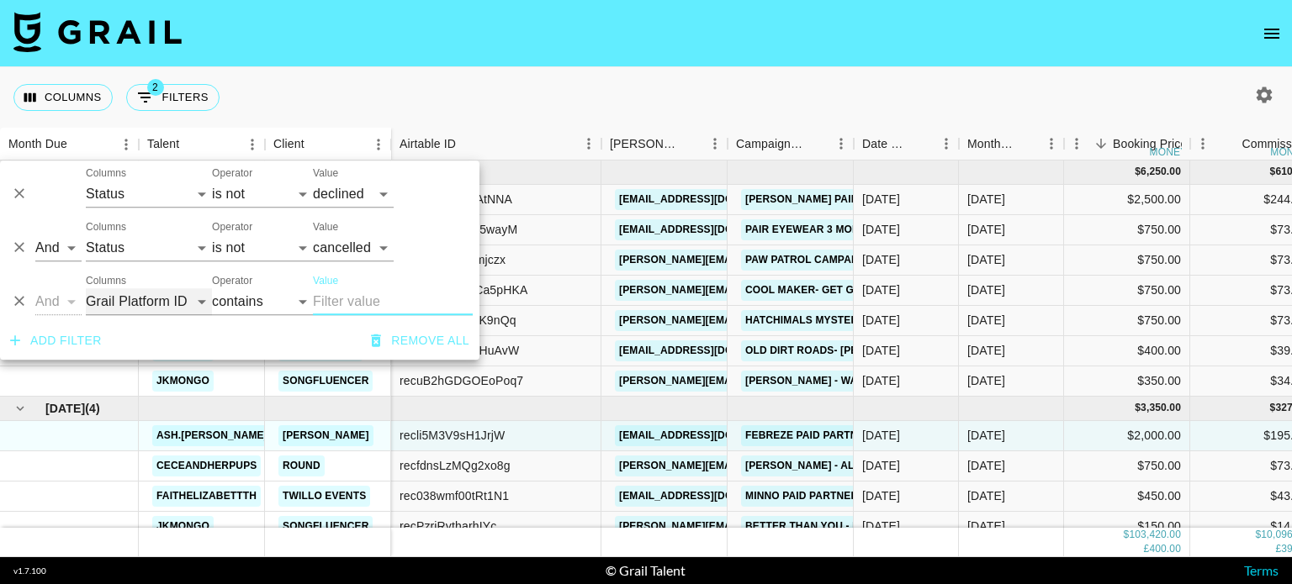
click at [123, 297] on select "Talent Client Grail Platform ID Airtable ID Manager [PERSON_NAME] Campaign (Typ…" at bounding box center [149, 301] width 126 height 27
click at [86, 288] on select "Talent Client Grail Platform ID Airtable ID Manager [PERSON_NAME] Campaign (Typ…" at bounding box center [149, 301] width 126 height 27
click at [164, 309] on select "Talent Client Grail Platform ID Airtable ID Manager [PERSON_NAME] Campaign (Typ…" at bounding box center [149, 301] width 126 height 27
select select "invoiceLink"
click at [86, 288] on select "Talent Client Grail Platform ID Airtable ID Manager [PERSON_NAME] Campaign (Typ…" at bounding box center [149, 301] width 126 height 27
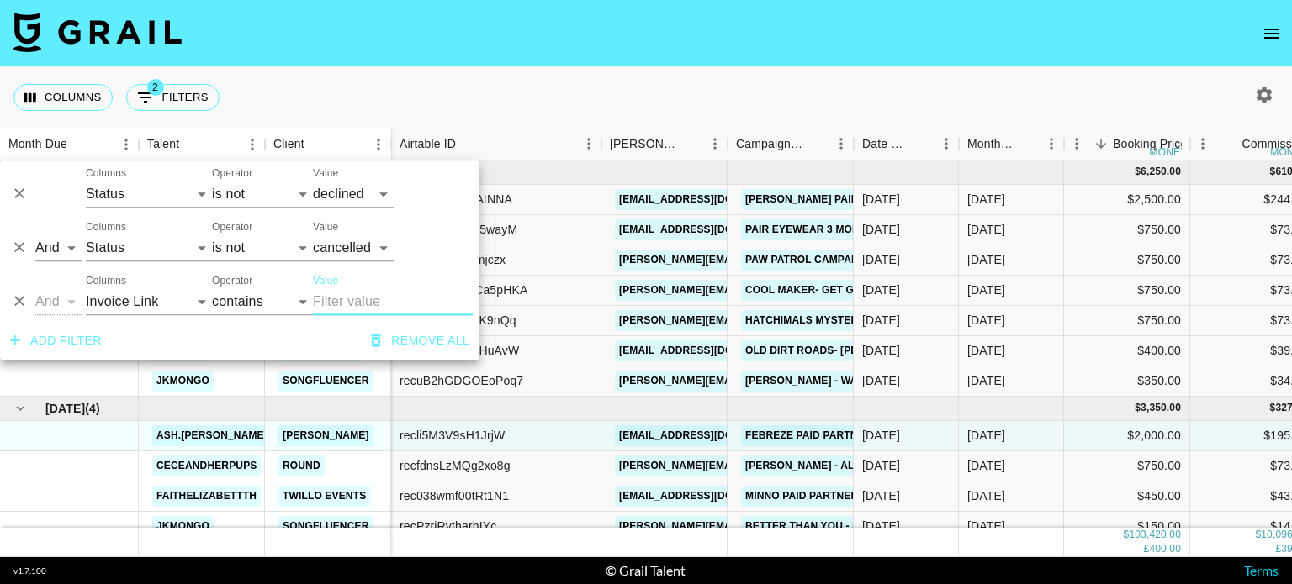
click at [330, 294] on input "Value" at bounding box center [393, 301] width 160 height 27
paste input "INV-24221"
type input "INV-24221"
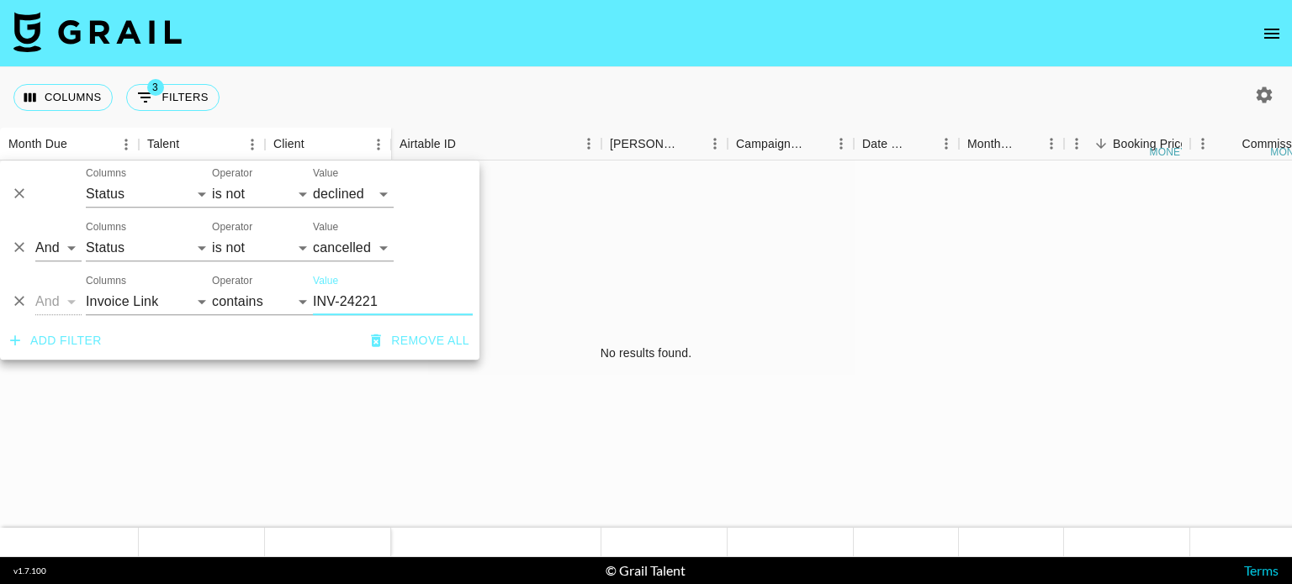
drag, startPoint x: 390, startPoint y: 302, endPoint x: 275, endPoint y: 306, distance: 115.3
click at [275, 306] on div "And Or Columns Talent Client Grail Platform ID Airtable ID Manager [PERSON_NAME…" at bounding box center [239, 295] width 479 height 54
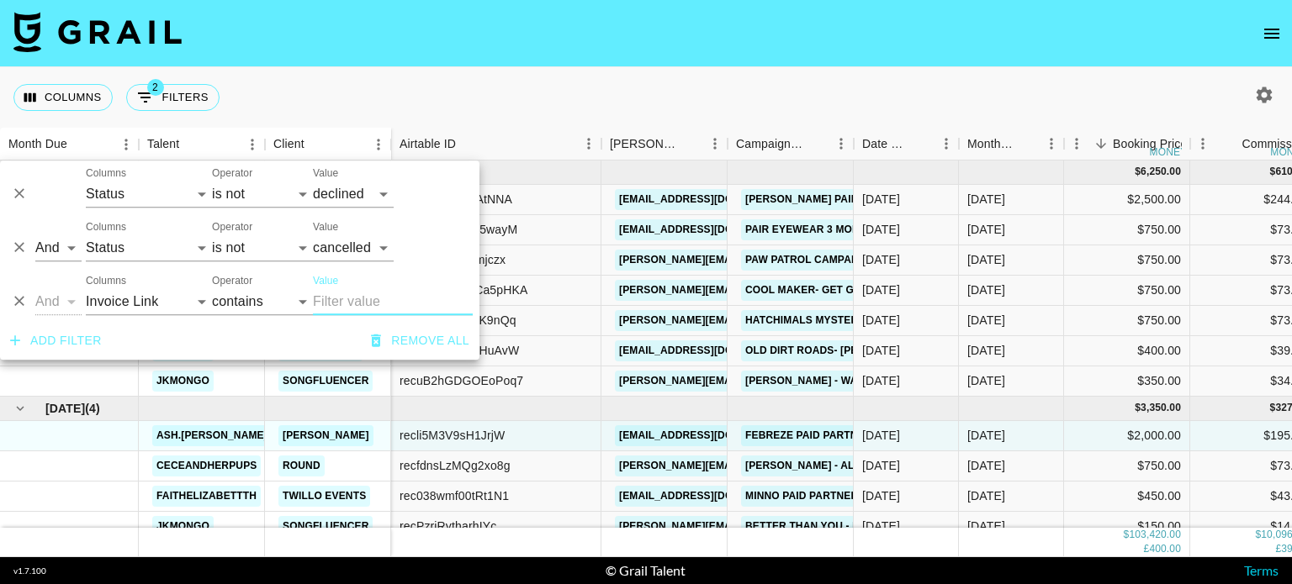
click at [616, 100] on div "Columns 2 Filters + Booking" at bounding box center [646, 97] width 1292 height 61
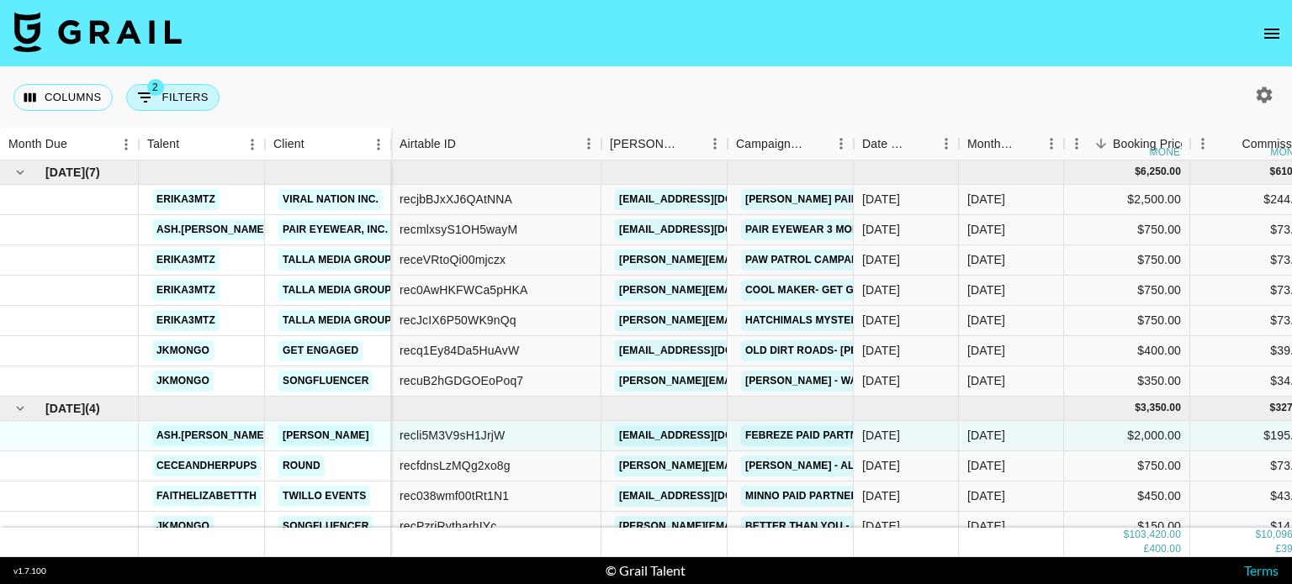
click at [161, 97] on button "2 Filters" at bounding box center [172, 97] width 93 height 27
select select "status"
select select "not"
select select "declined"
select select "status"
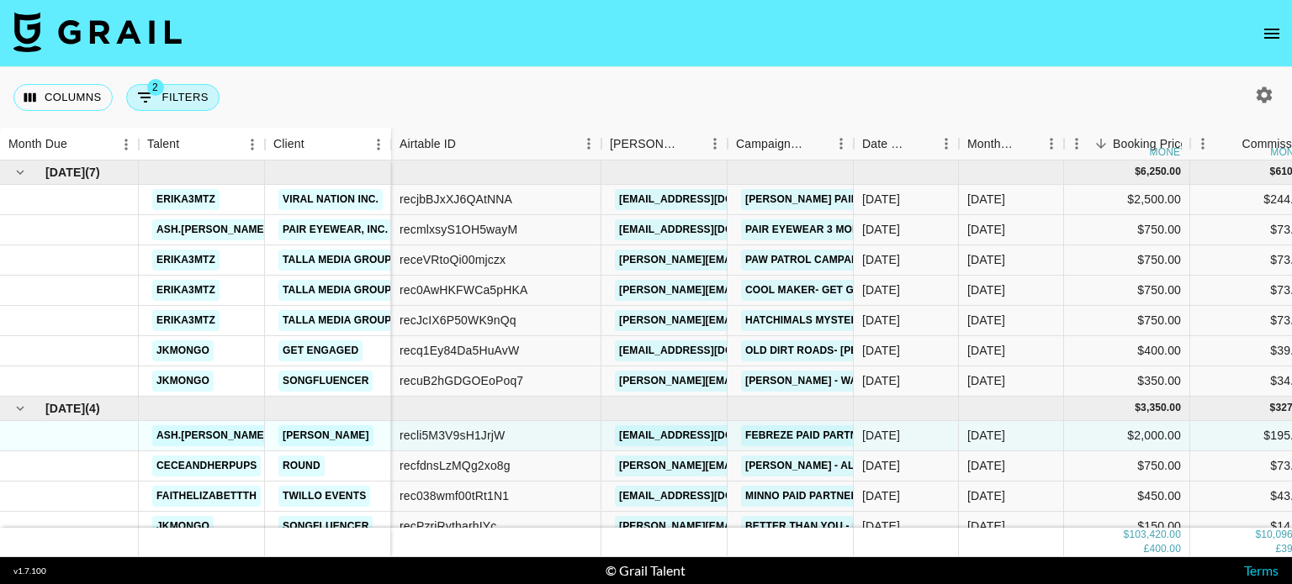
select select "not"
select select "cancelled"
select select "invoiceLink"
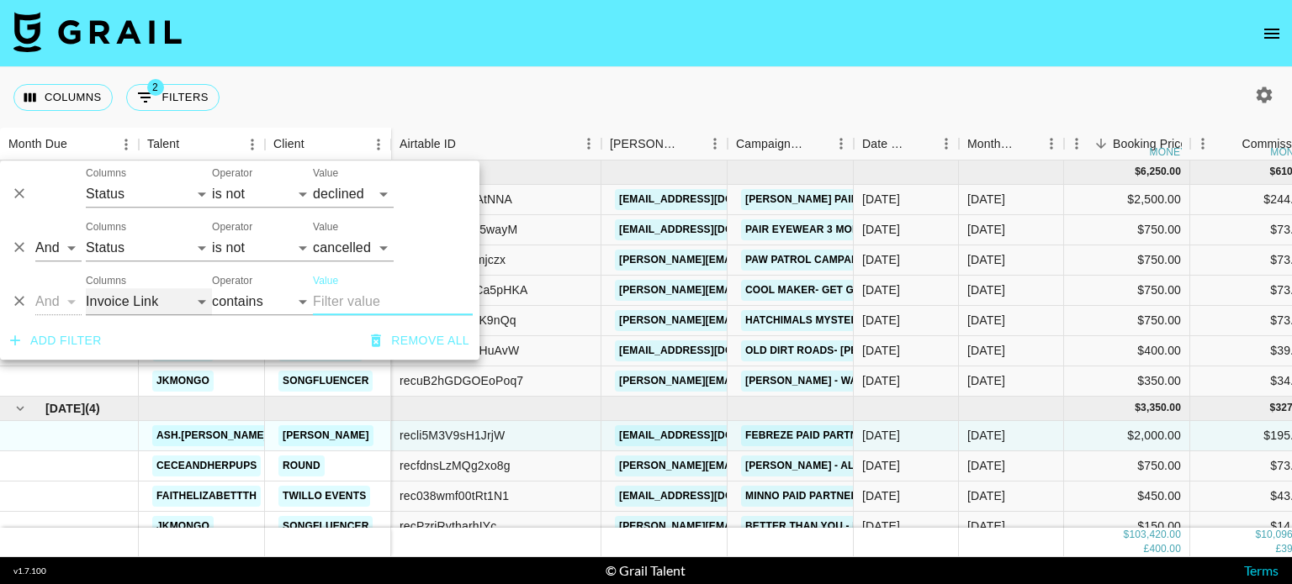
click at [195, 304] on select "Talent Client Grail Platform ID Airtable ID Manager [PERSON_NAME] Campaign (Typ…" at bounding box center [149, 301] width 126 height 27
click at [518, 46] on nav at bounding box center [646, 33] width 1292 height 67
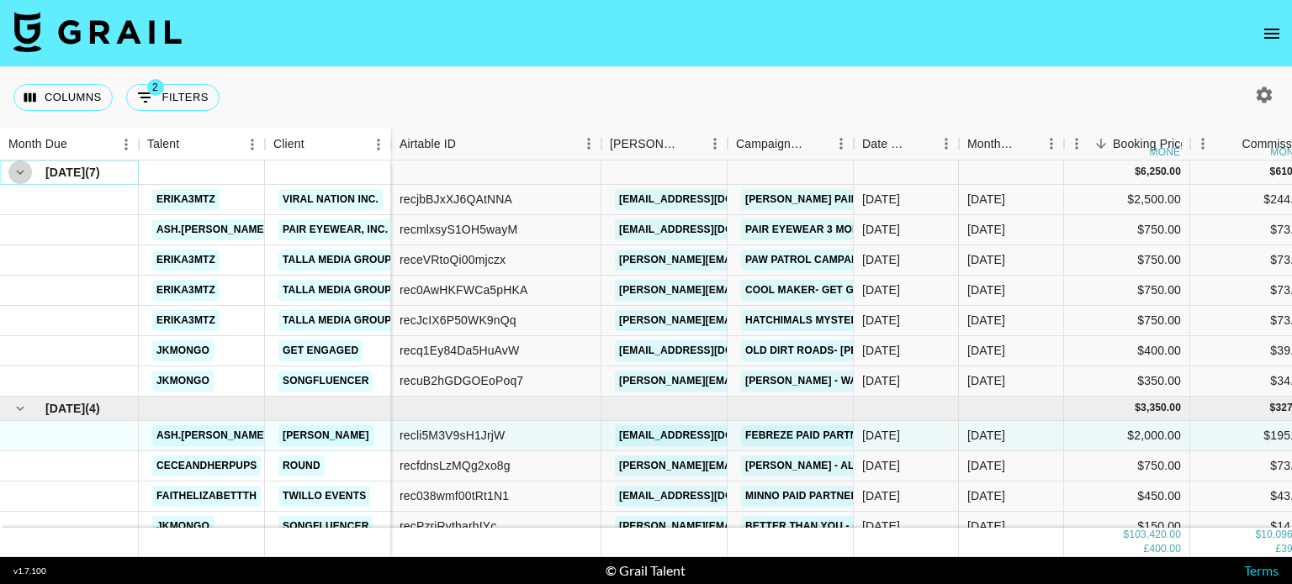
click at [13, 176] on icon "hide children" at bounding box center [20, 172] width 15 height 15
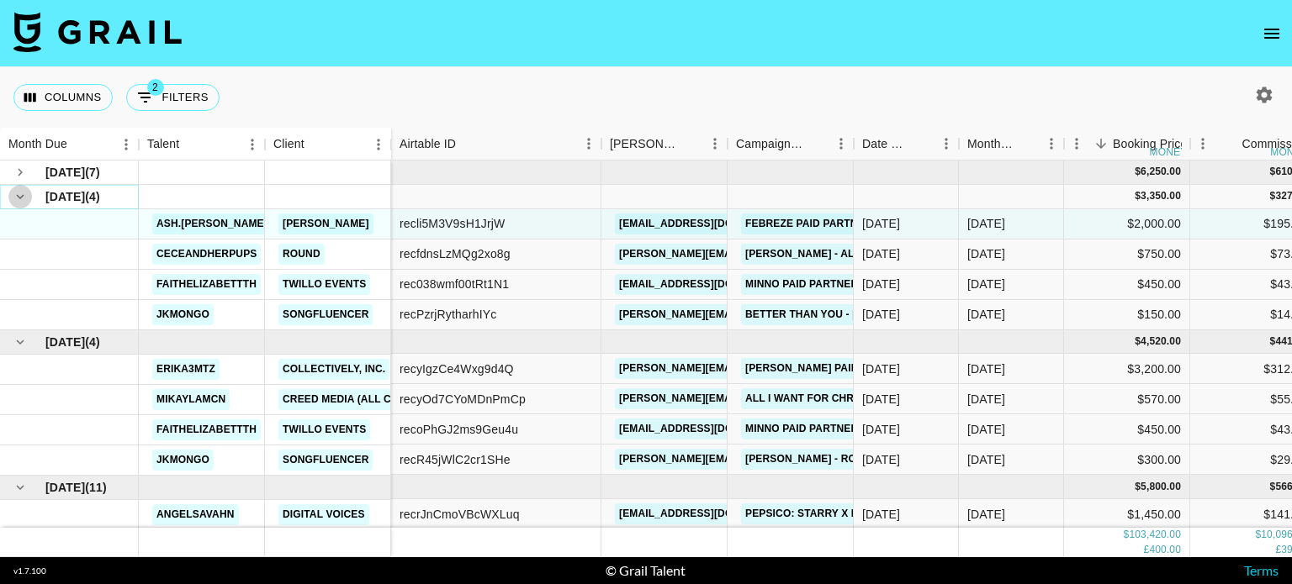
click at [18, 194] on icon "hide children" at bounding box center [20, 196] width 15 height 15
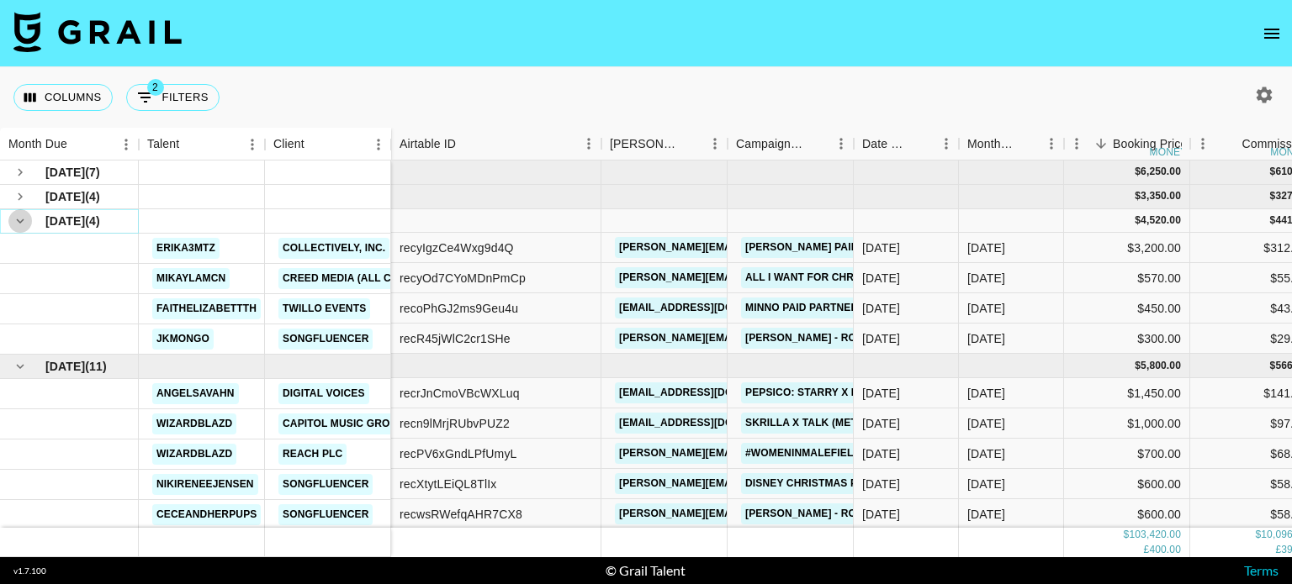
click at [24, 222] on icon "hide children" at bounding box center [20, 221] width 15 height 15
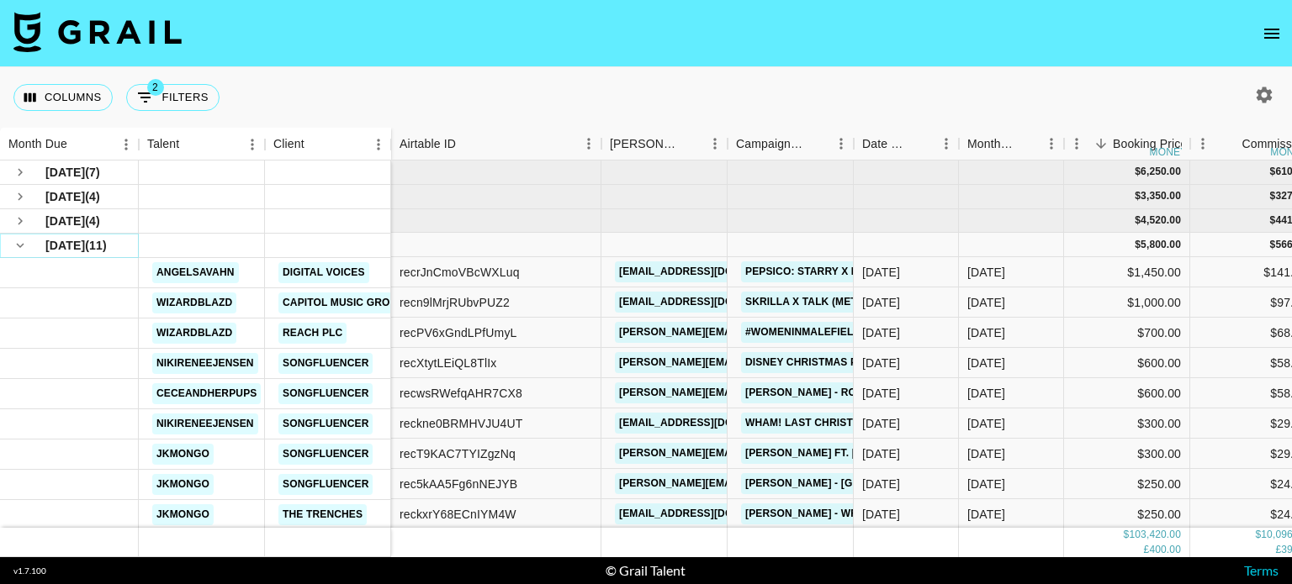
click at [19, 248] on icon "hide children" at bounding box center [20, 245] width 15 height 15
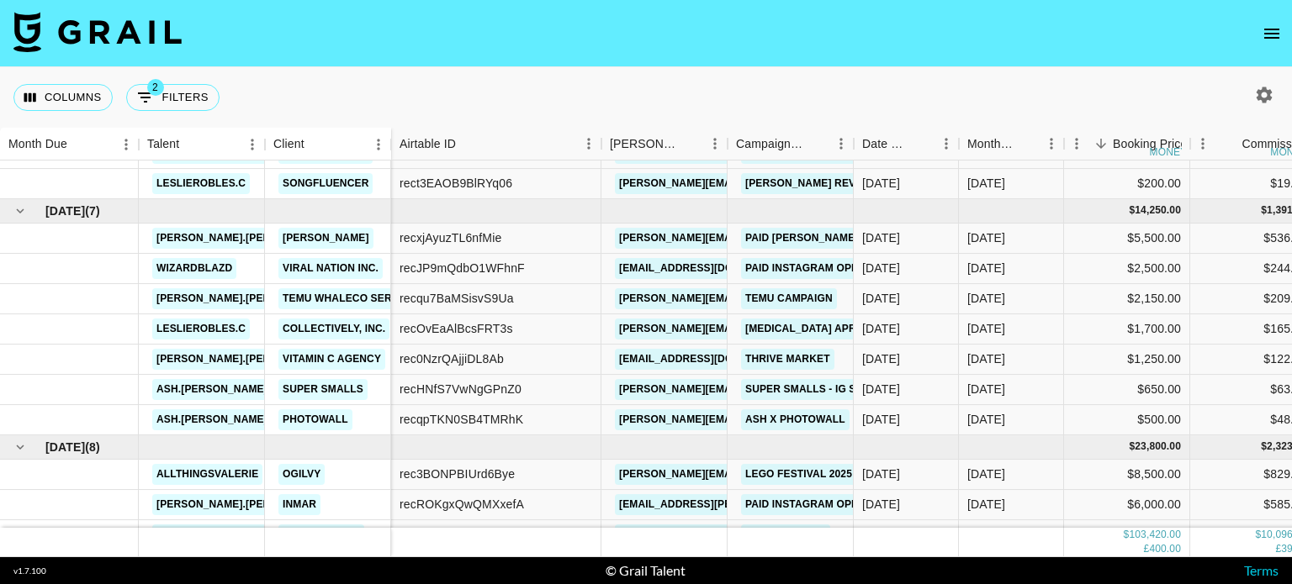
scroll to position [814, 0]
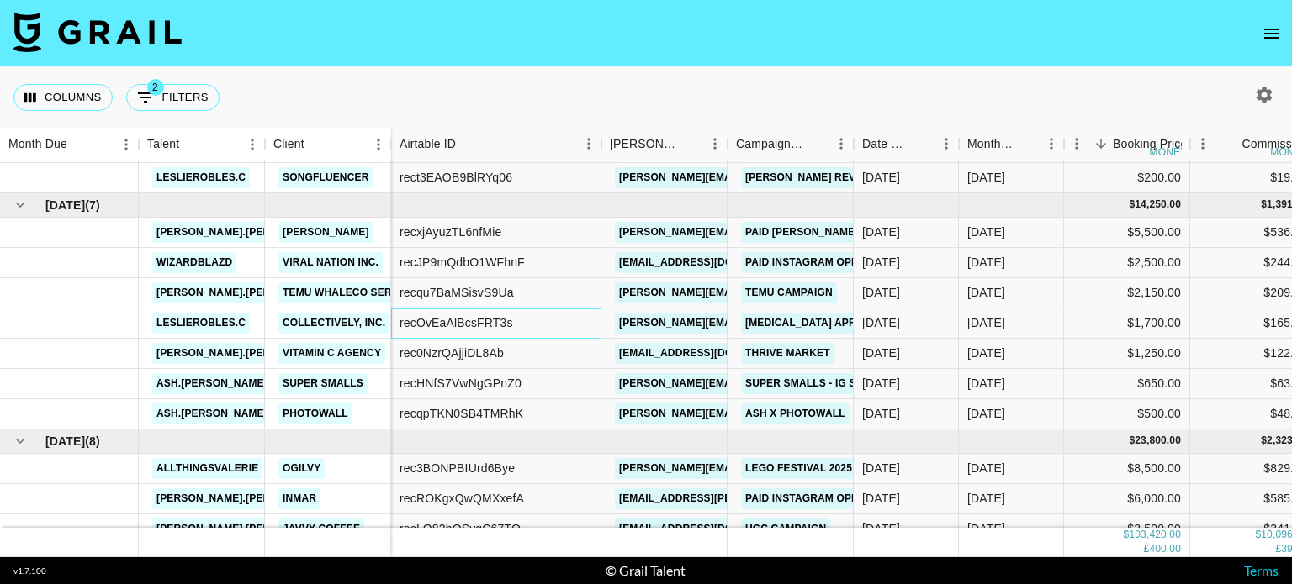
click at [537, 330] on div "recOvEaAlBcsFRT3s" at bounding box center [496, 324] width 210 height 30
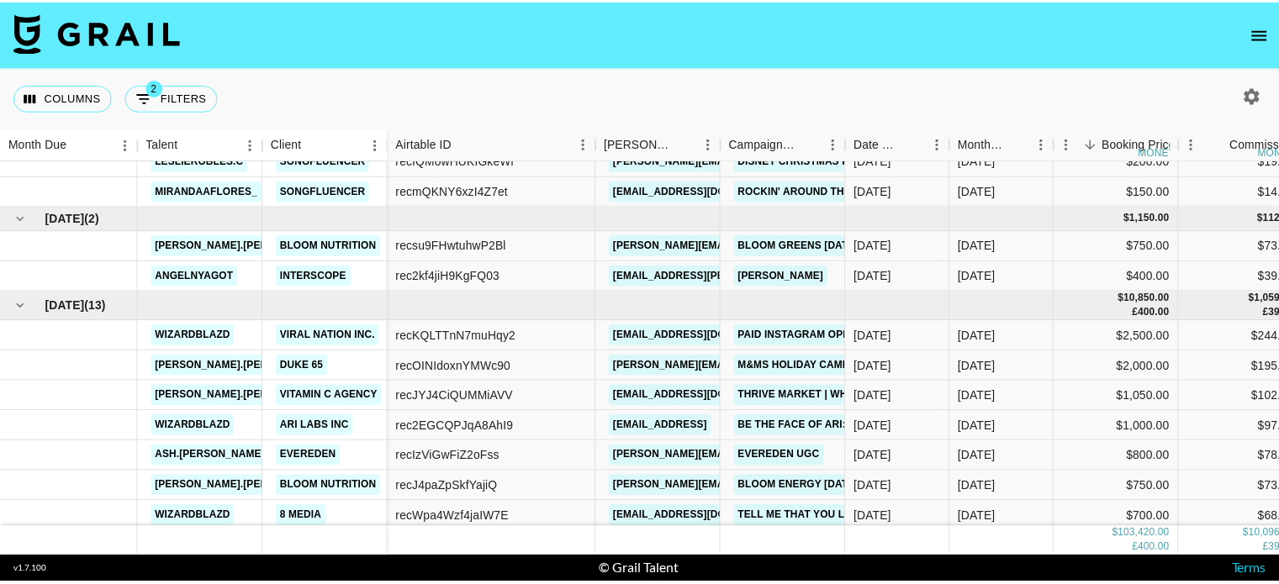
scroll to position [784, 0]
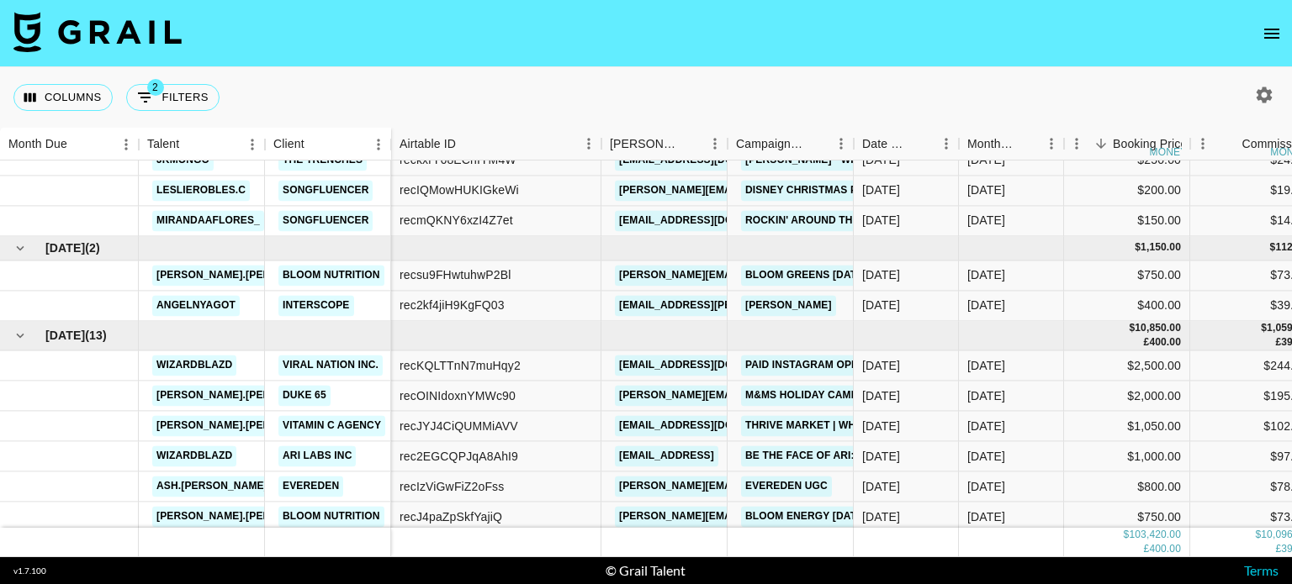
click at [1265, 99] on icon "button" at bounding box center [1264, 95] width 16 height 16
select select "[DATE]"
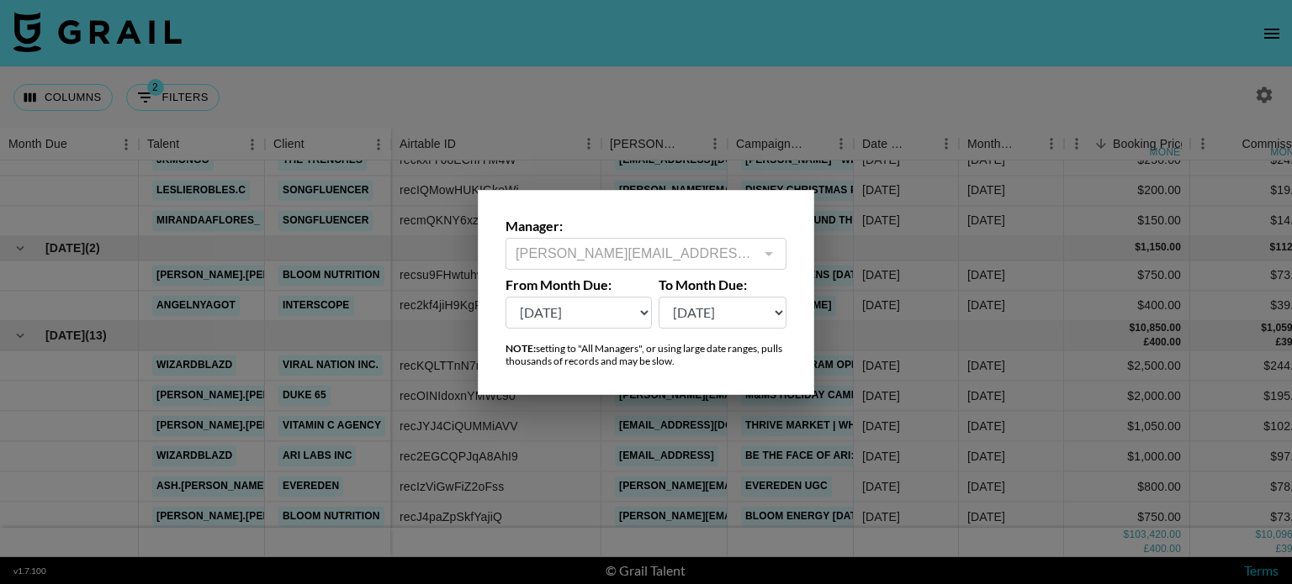
click at [1133, 83] on div at bounding box center [646, 292] width 1292 height 584
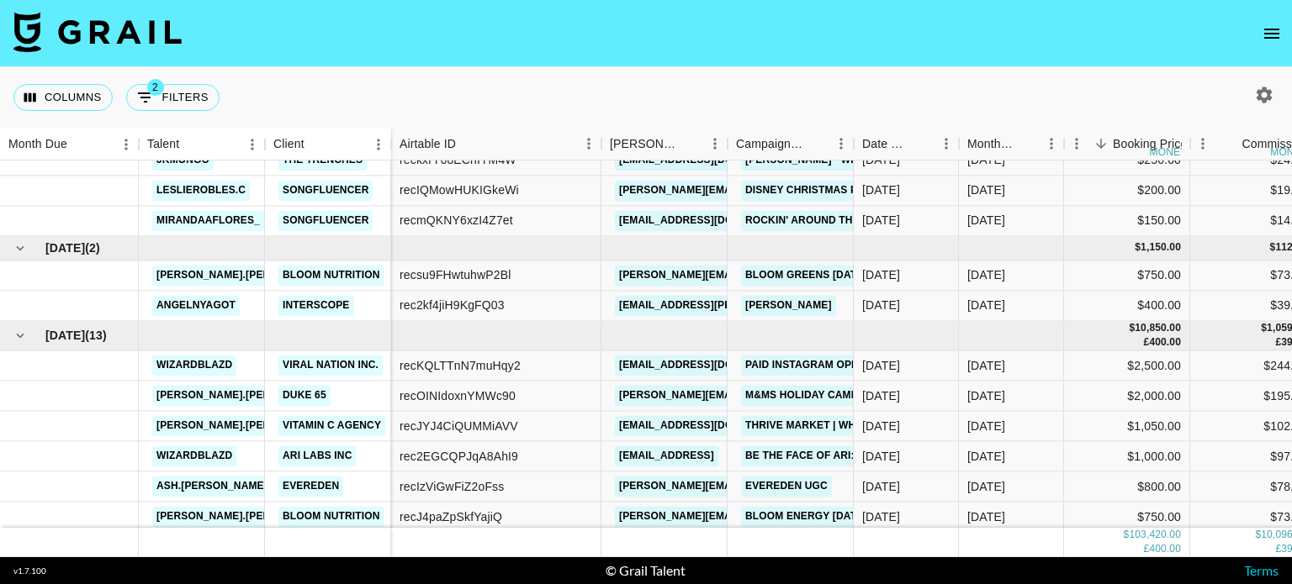
click at [1287, 29] on button "open drawer" at bounding box center [1272, 34] width 34 height 34
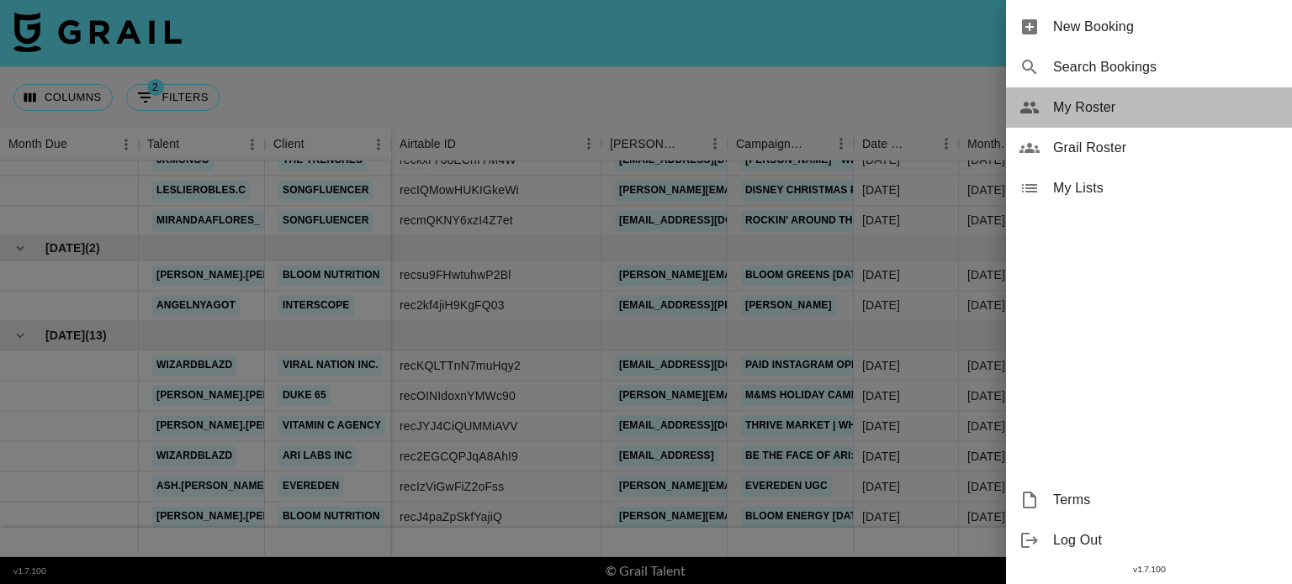
click at [1086, 98] on span "My Roster" at bounding box center [1165, 108] width 225 height 20
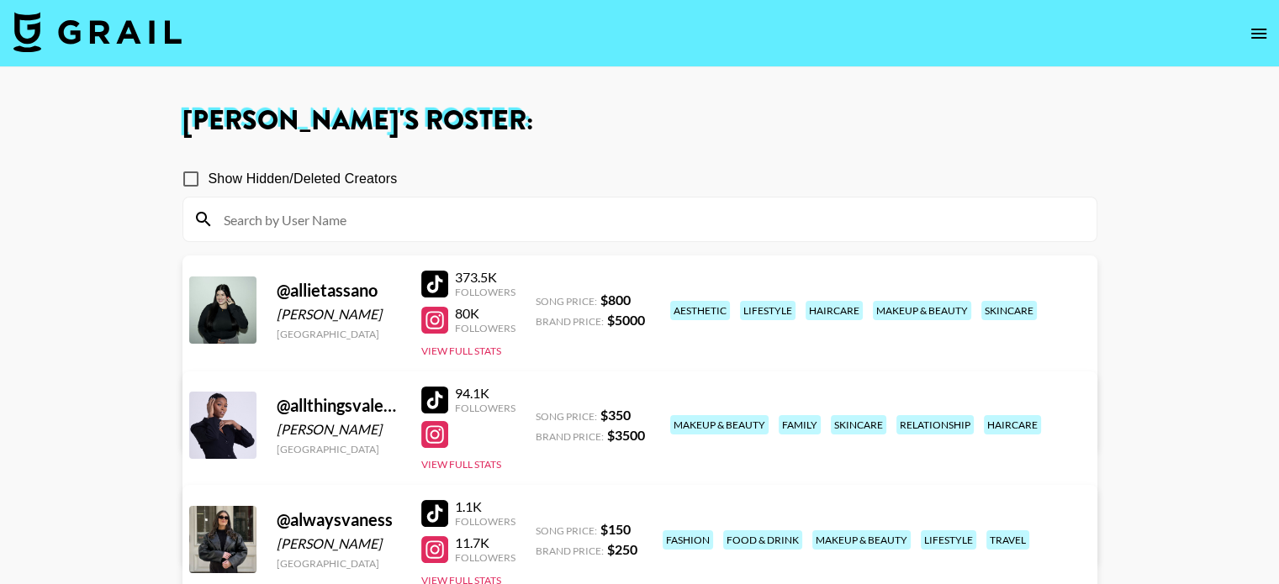
click at [466, 227] on input at bounding box center [650, 219] width 873 height 27
type input "r"
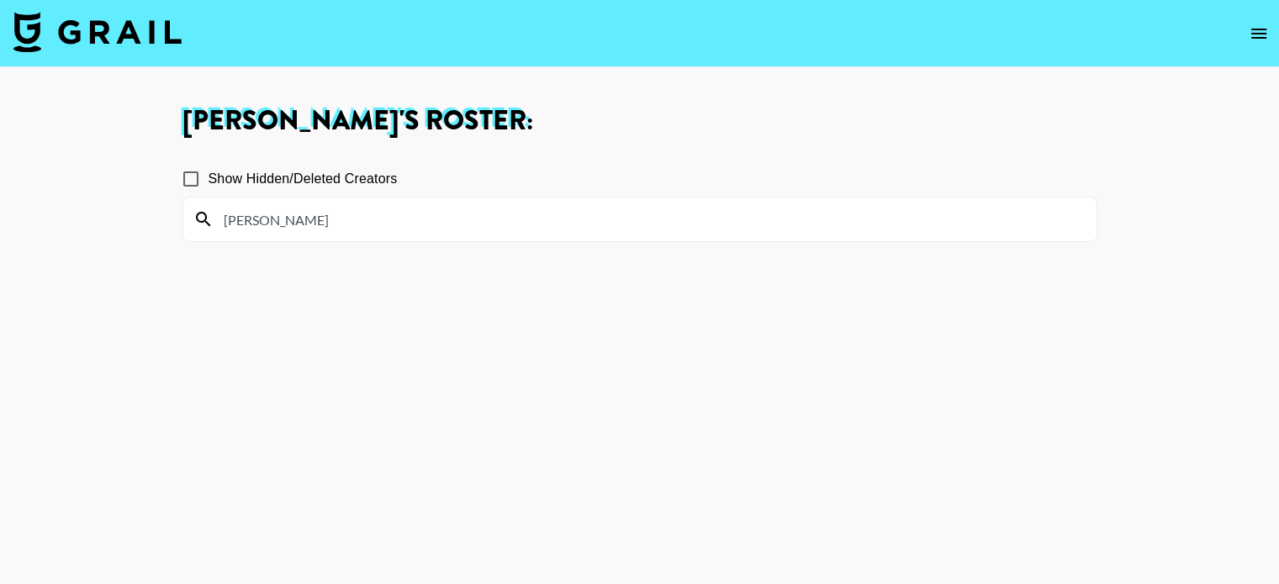
type input "[PERSON_NAME]"
click at [208, 184] on input "Show Hidden/Deleted Creators" at bounding box center [190, 178] width 35 height 35
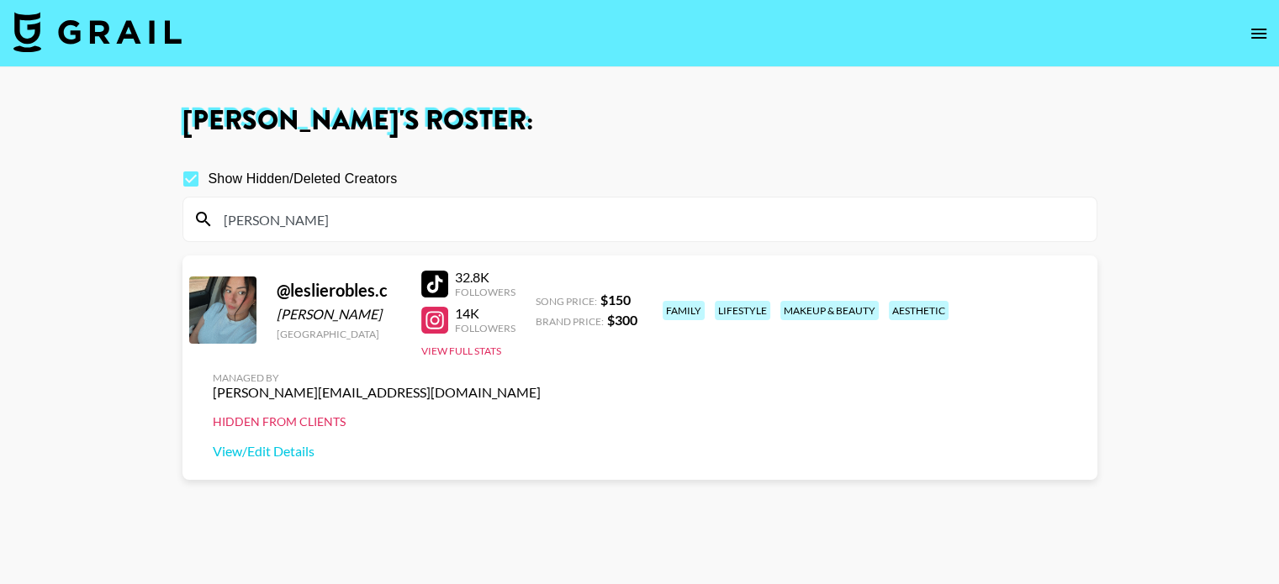
click at [194, 184] on input "Show Hidden/Deleted Creators" at bounding box center [190, 178] width 35 height 35
checkbox input "false"
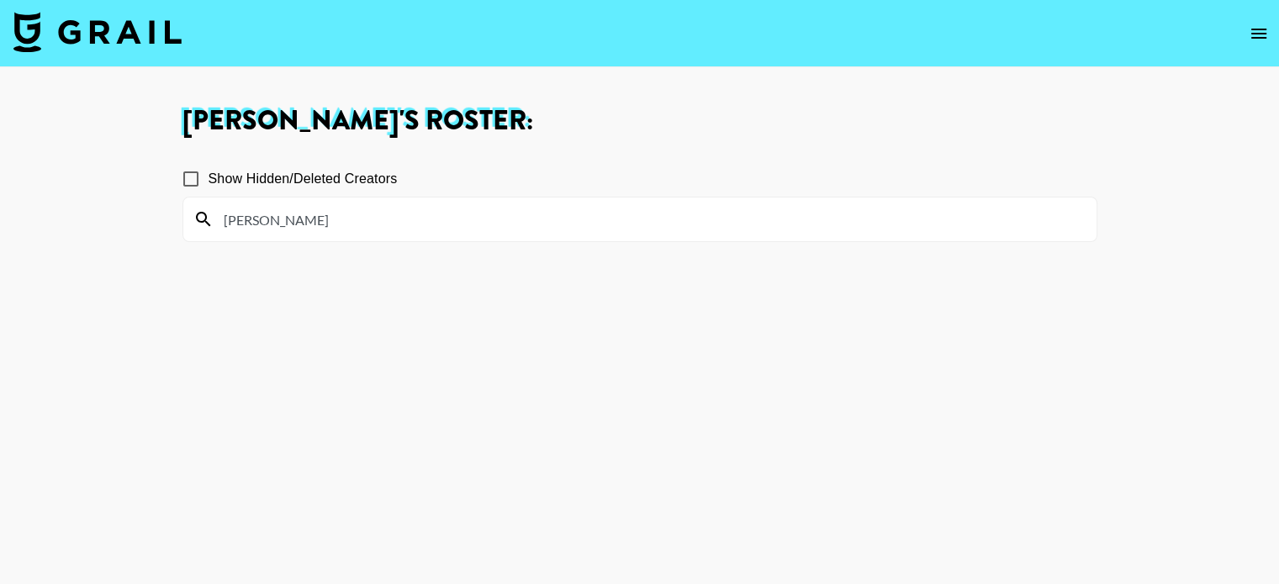
drag, startPoint x: 205, startPoint y: 209, endPoint x: 165, endPoint y: 193, distance: 43.4
click at [174, 210] on div "[PERSON_NAME] 's Roster: Show Hidden/Deleted Creators [PERSON_NAME]" at bounding box center [640, 353] width 942 height 490
